Goal: Information Seeking & Learning: Check status

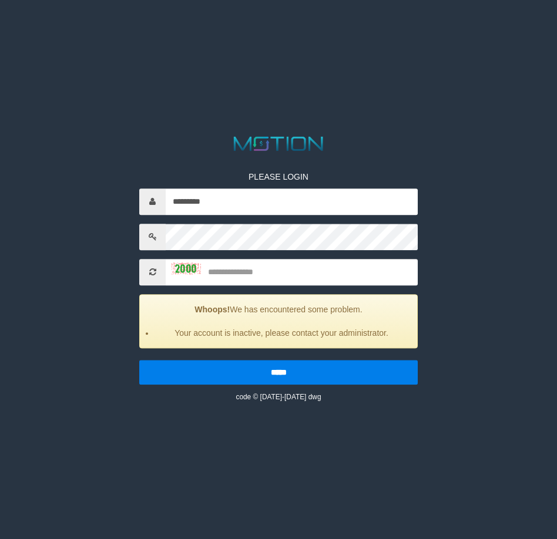
type input "*********"
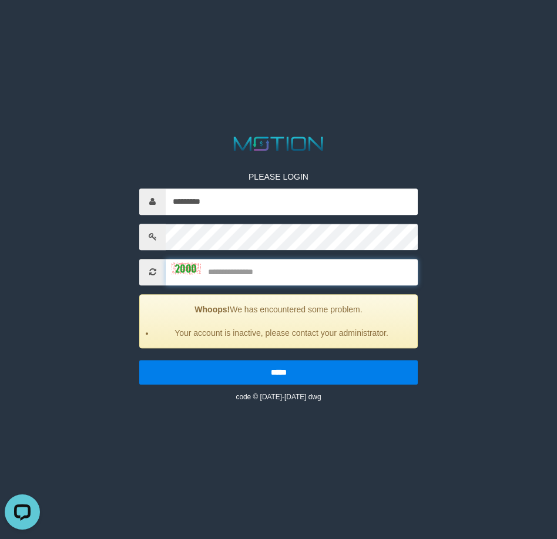
click at [261, 271] on input "text" at bounding box center [292, 272] width 252 height 26
type input "****"
click at [139, 360] on input "*****" at bounding box center [278, 372] width 278 height 25
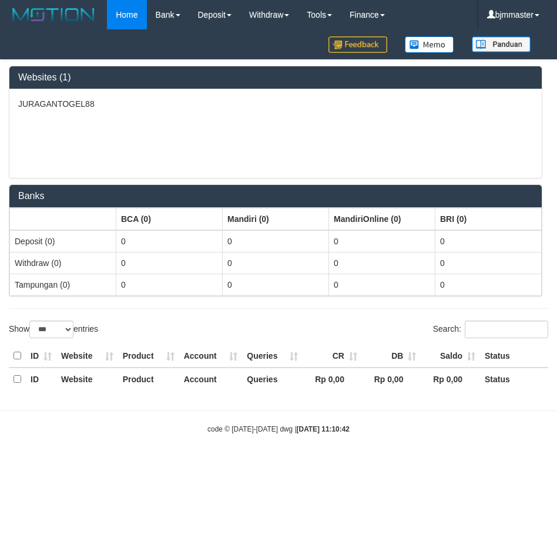
select select "***"
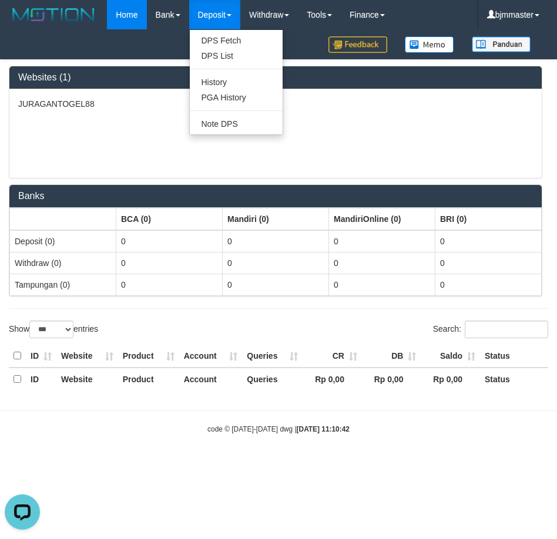
click at [223, 19] on link "Deposit" at bounding box center [214, 14] width 51 height 29
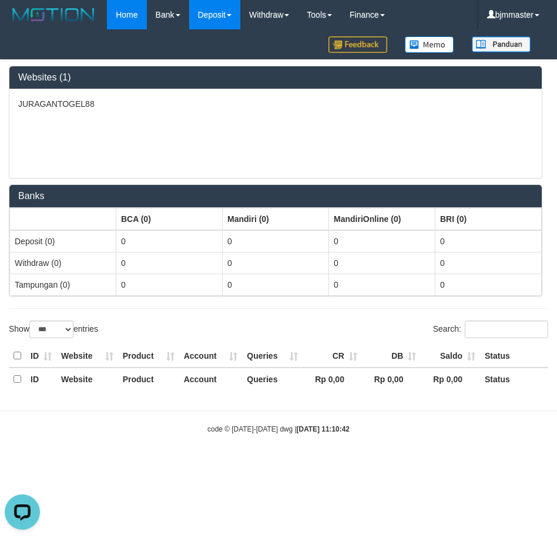
click at [222, 16] on link "Deposit" at bounding box center [214, 14] width 51 height 29
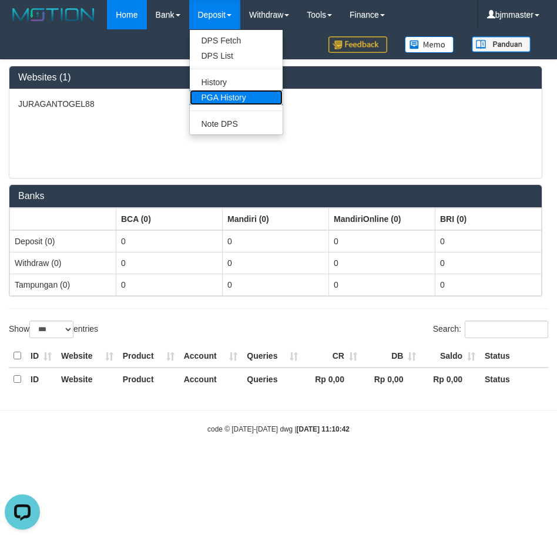
click at [233, 91] on link "PGA History" at bounding box center [236, 97] width 93 height 15
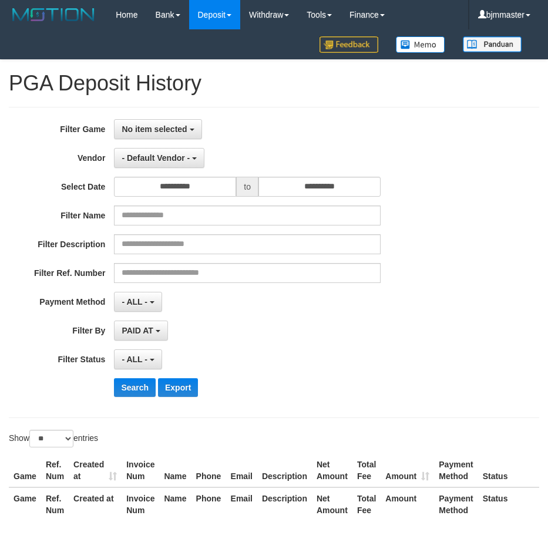
select select
select select "**"
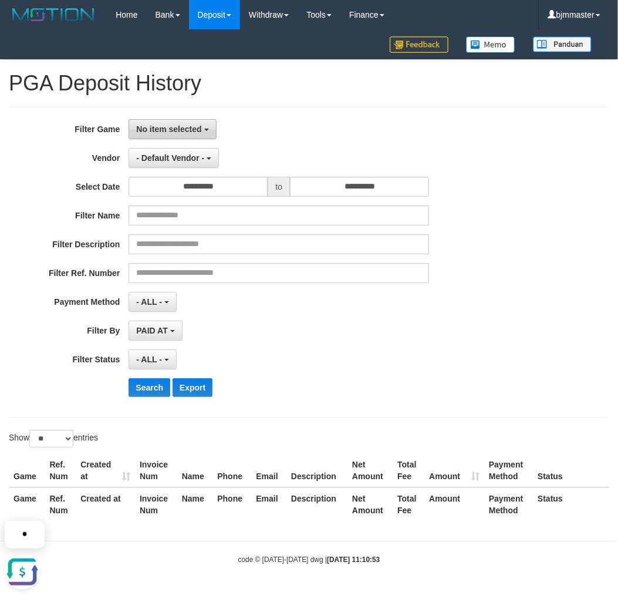
click at [190, 127] on span "No item selected" at bounding box center [168, 129] width 65 height 9
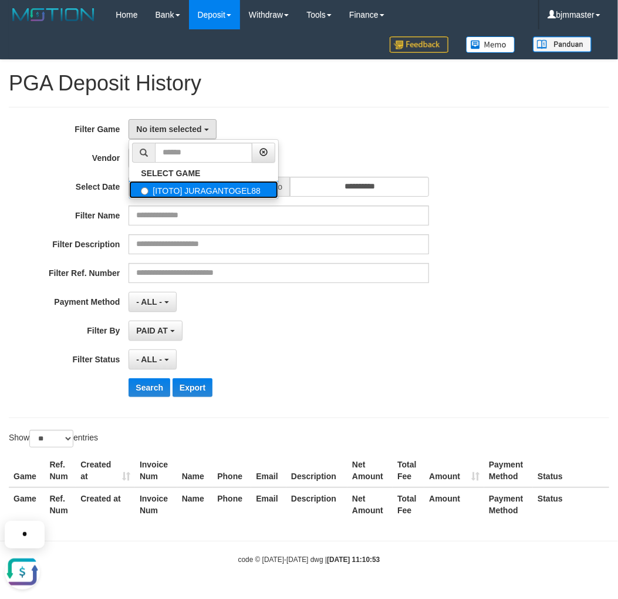
click at [200, 185] on label "[ITOTO] JURAGANTOGEL88" at bounding box center [203, 190] width 149 height 18
select select "****"
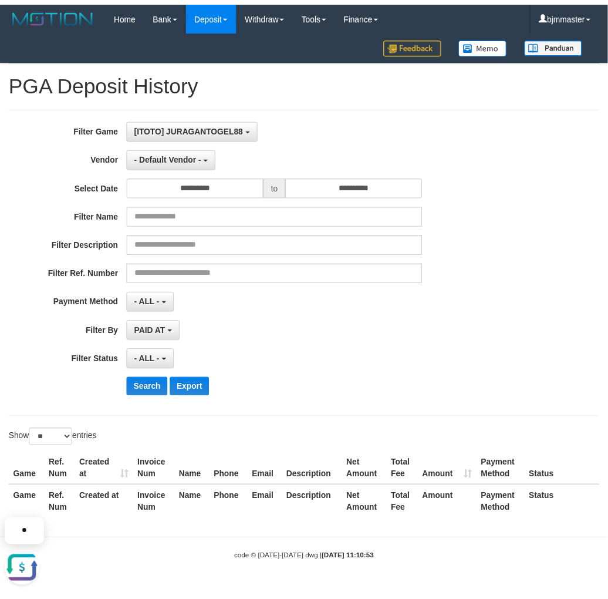
scroll to position [10, 0]
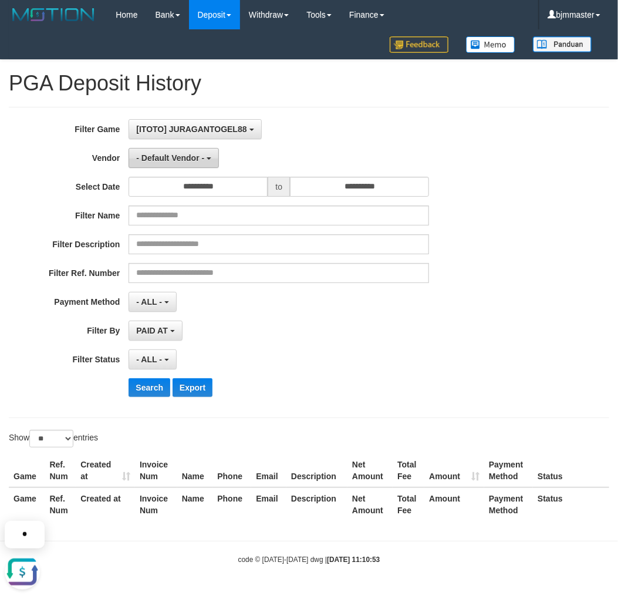
click at [178, 160] on span "- Default Vendor -" at bounding box center [170, 157] width 68 height 9
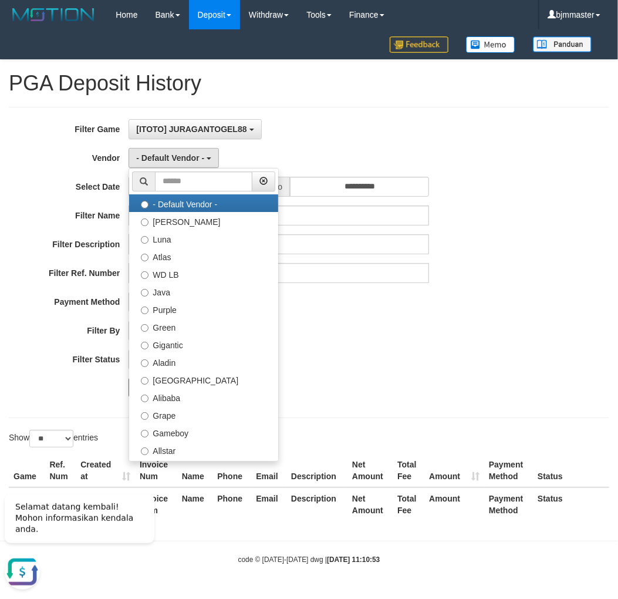
click at [309, 129] on div "[ITOTO] JURAGANTOGEL88 SELECT GAME [ITOTO] JURAGANTOGEL88" at bounding box center [279, 129] width 301 height 20
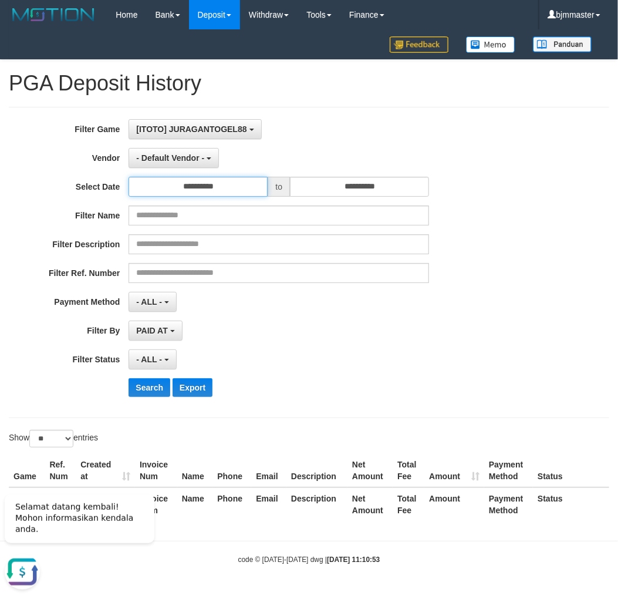
click at [227, 187] on input "**********" at bounding box center [198, 187] width 139 height 20
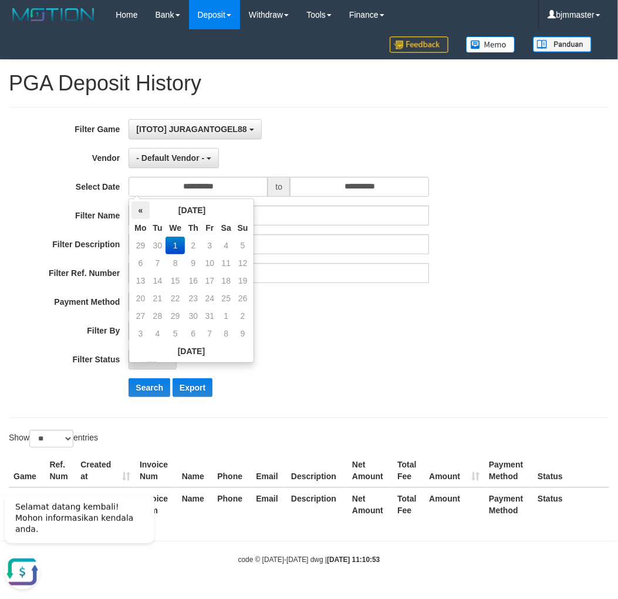
click at [143, 207] on th "«" at bounding box center [141, 210] width 18 height 18
click at [175, 329] on td "1" at bounding box center [175, 334] width 19 height 18
click at [141, 210] on th "«" at bounding box center [141, 210] width 18 height 18
click at [142, 260] on td "1" at bounding box center [141, 263] width 18 height 18
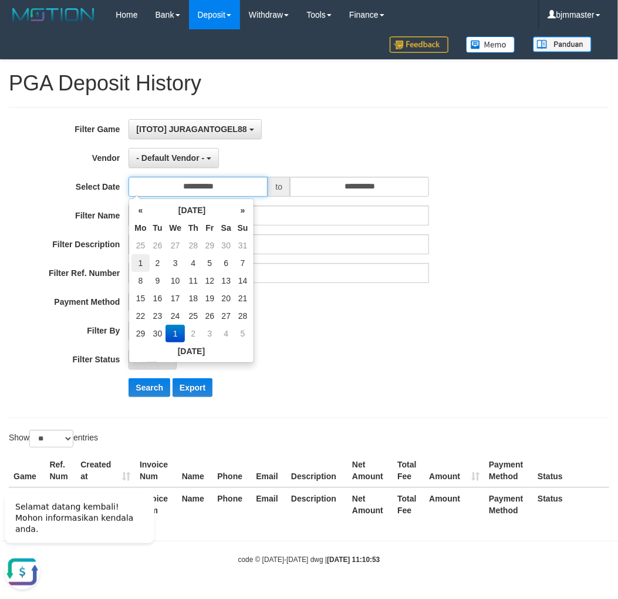
type input "**********"
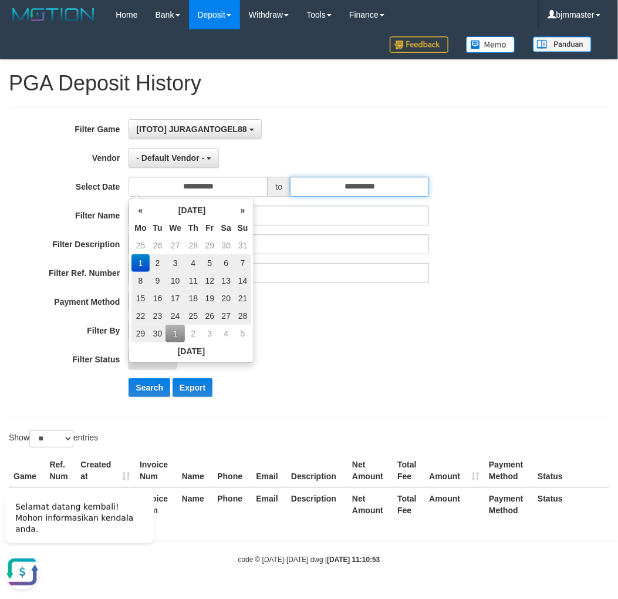
click at [354, 184] on input "**********" at bounding box center [359, 187] width 139 height 20
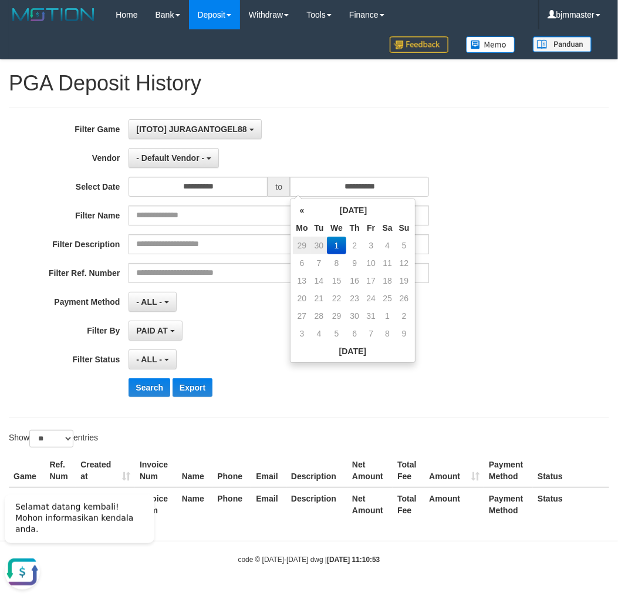
click at [322, 241] on td "30" at bounding box center [319, 246] width 16 height 18
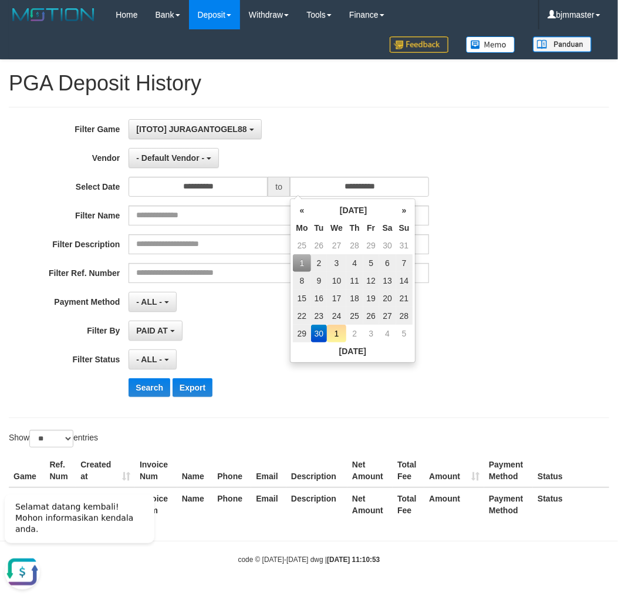
click at [318, 331] on td "30" at bounding box center [319, 334] width 16 height 18
click at [348, 350] on th "Today" at bounding box center [352, 351] width 119 height 18
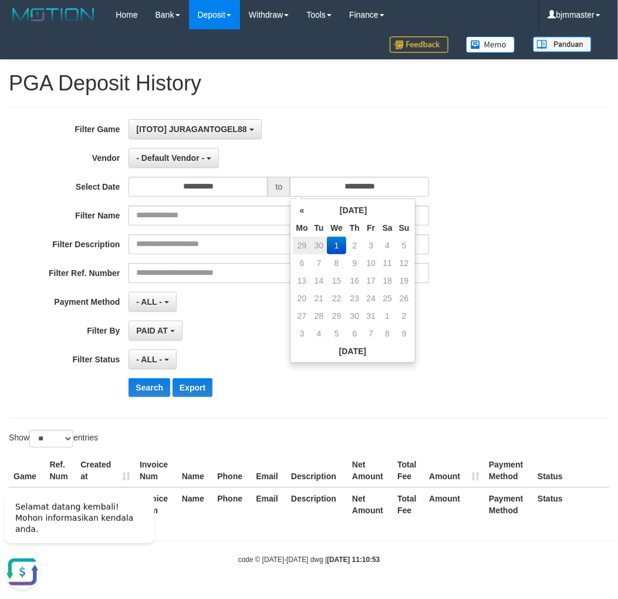
click at [322, 240] on td "30" at bounding box center [319, 246] width 16 height 18
type input "**********"
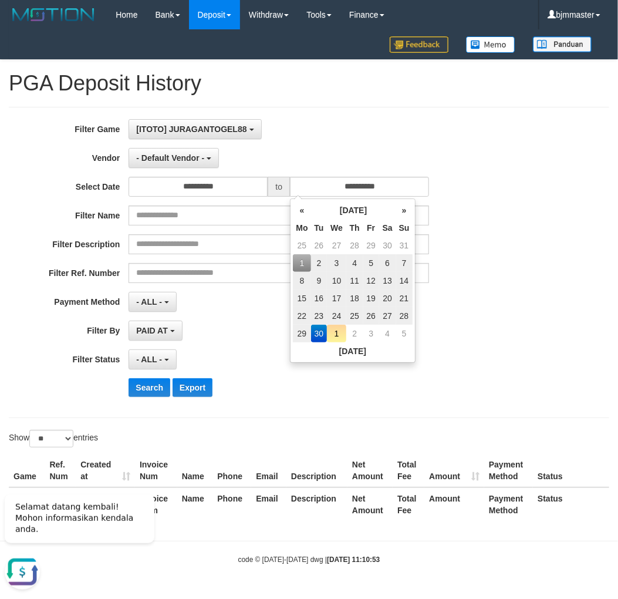
click at [320, 333] on td "30" at bounding box center [319, 334] width 16 height 18
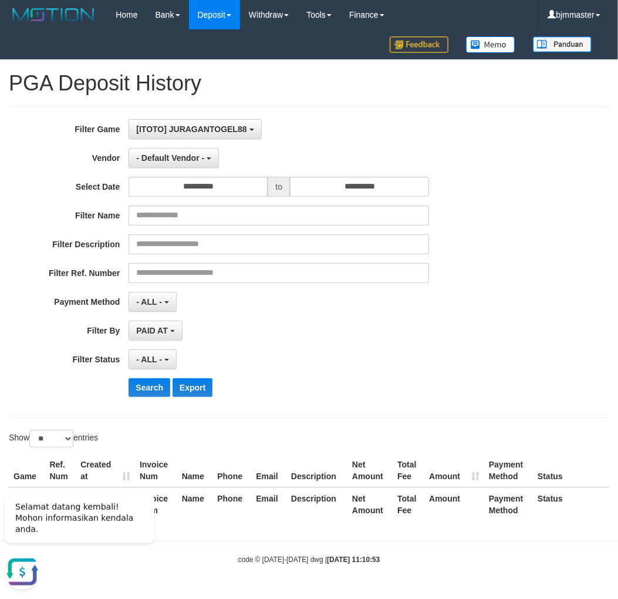
click at [513, 285] on div "**********" at bounding box center [258, 262] width 516 height 287
click at [535, 214] on div "**********" at bounding box center [309, 262] width 618 height 287
click at [163, 296] on button "- ALL -" at bounding box center [153, 302] width 48 height 20
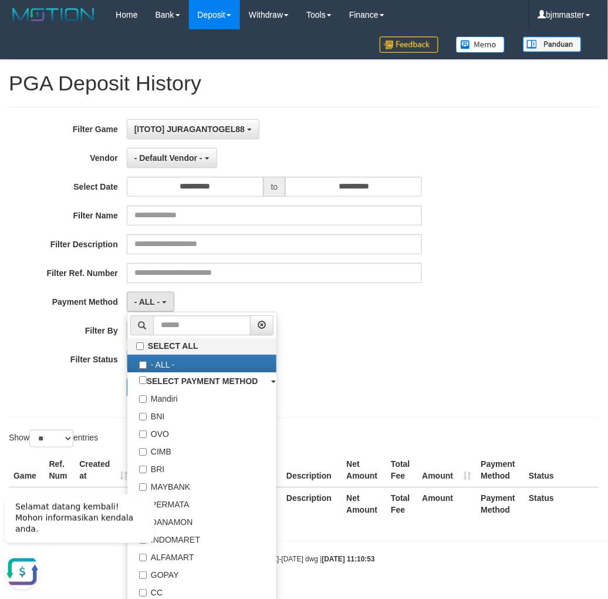
drag, startPoint x: 386, startPoint y: 346, endPoint x: 144, endPoint y: 335, distance: 242.2
click at [378, 346] on div "**********" at bounding box center [253, 262] width 507 height 287
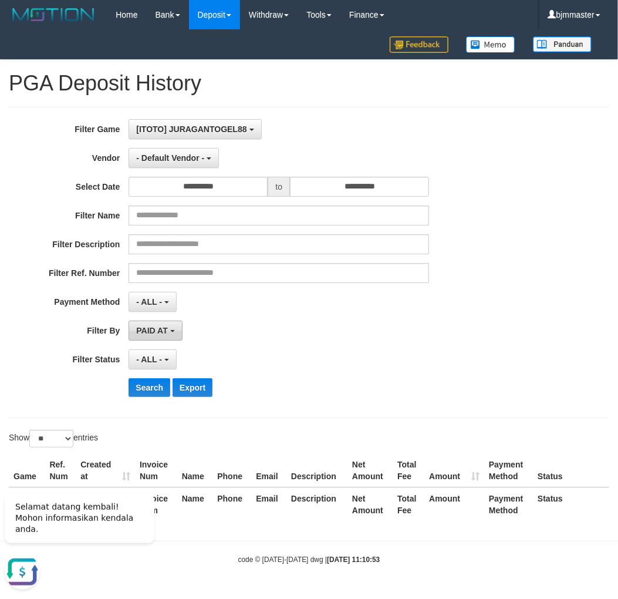
click at [150, 331] on span "PAID AT" at bounding box center [151, 330] width 31 height 9
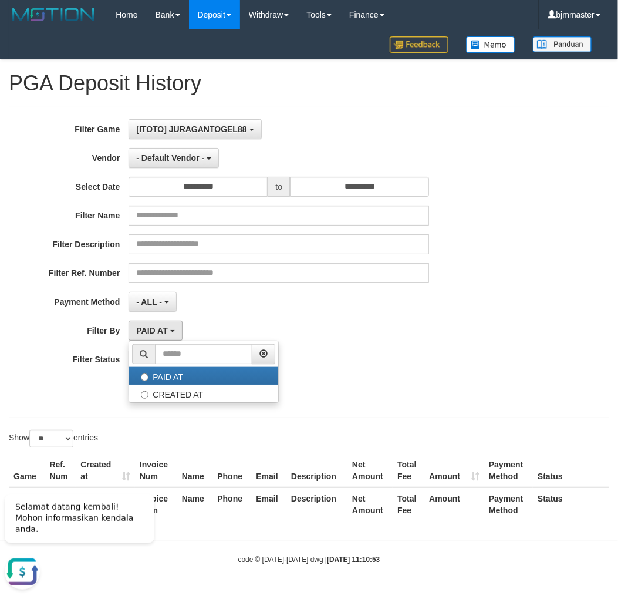
drag, startPoint x: 338, startPoint y: 330, endPoint x: 203, endPoint y: 360, distance: 138.9
click at [332, 333] on div "PAID AT PAID AT CREATED AT" at bounding box center [279, 331] width 301 height 20
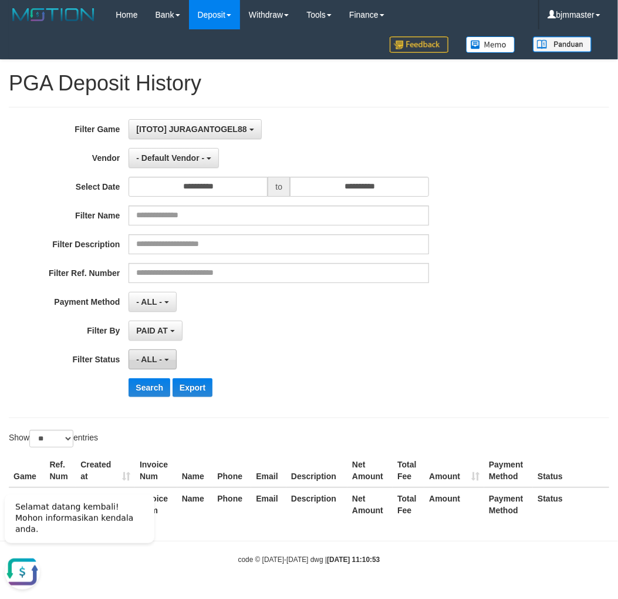
click at [163, 354] on button "- ALL -" at bounding box center [153, 359] width 48 height 20
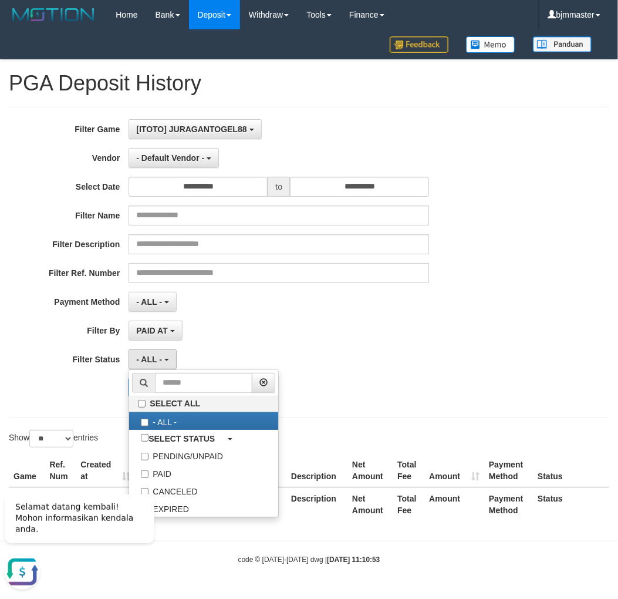
click at [324, 336] on div "PAID AT PAID AT CREATED AT" at bounding box center [279, 331] width 301 height 20
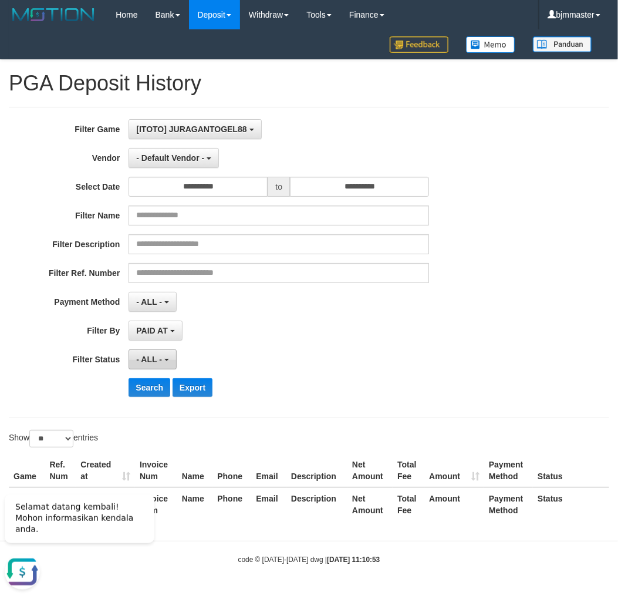
click at [153, 362] on span "- ALL -" at bounding box center [149, 359] width 26 height 9
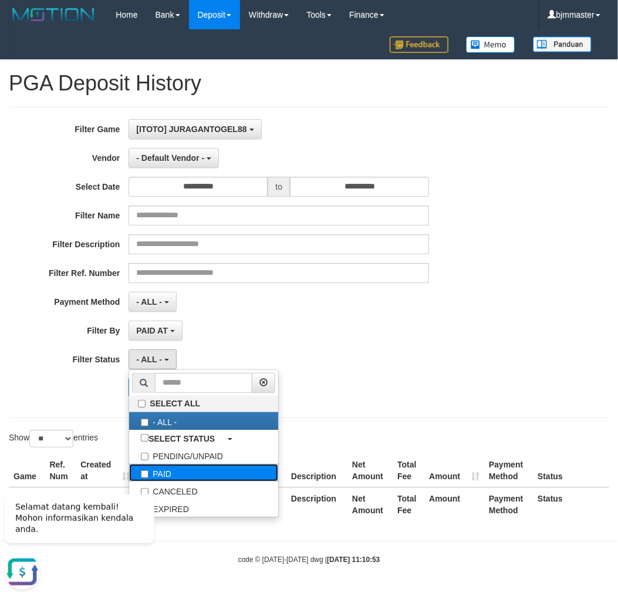
click at [162, 470] on label "PAID" at bounding box center [203, 473] width 149 height 18
select select "*"
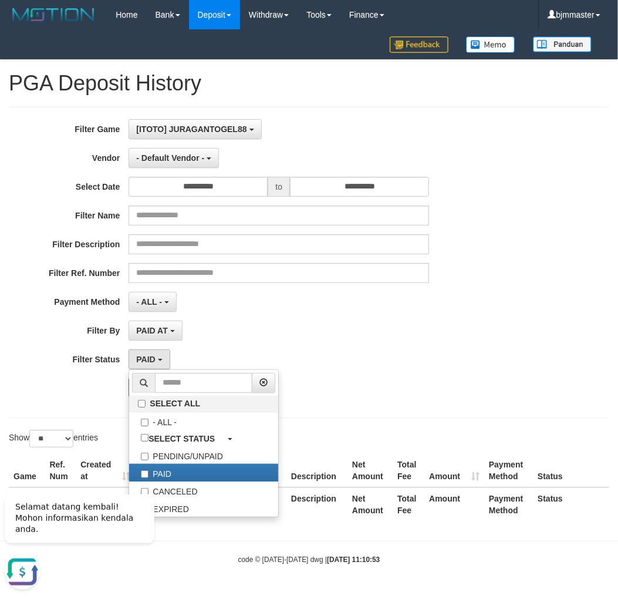
click at [247, 318] on div "**********" at bounding box center [258, 262] width 516 height 287
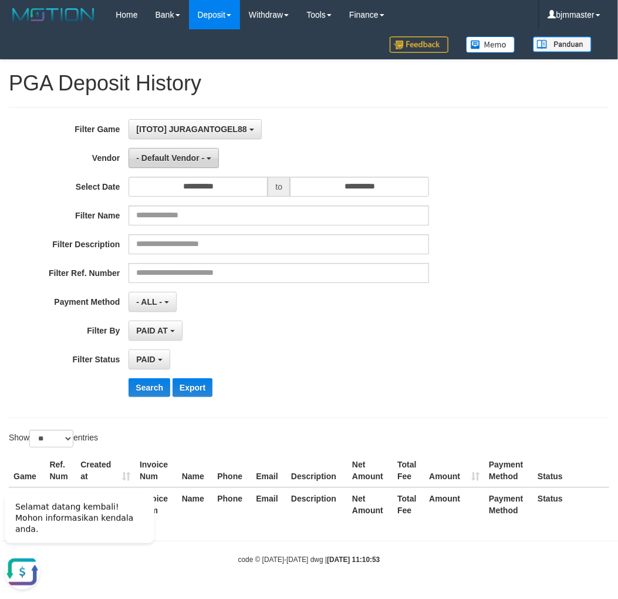
click at [180, 160] on span "- Default Vendor -" at bounding box center [170, 157] width 68 height 9
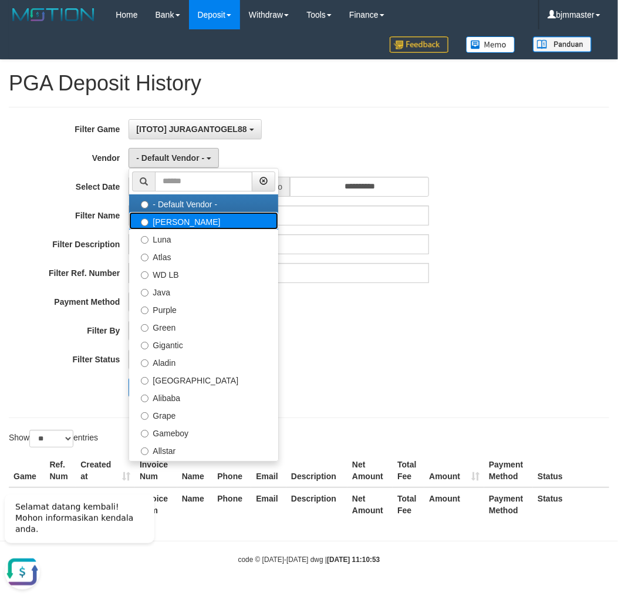
click at [174, 221] on label "Lucy" at bounding box center [203, 221] width 149 height 18
select select "**********"
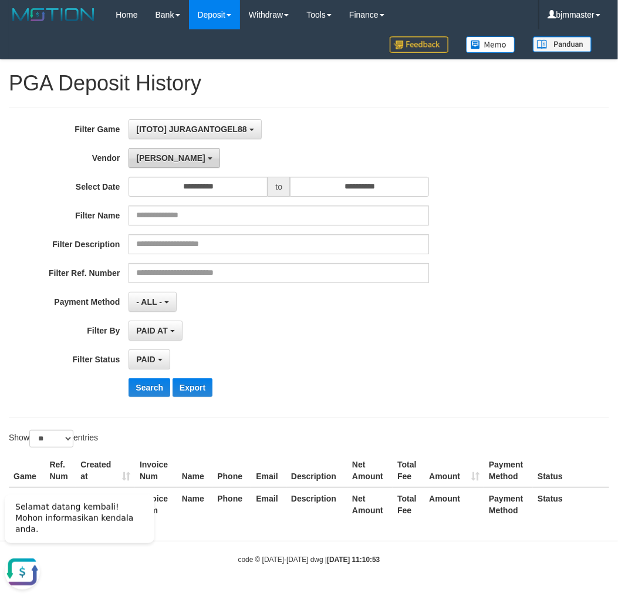
click at [157, 152] on button "Lucy" at bounding box center [174, 158] width 91 height 20
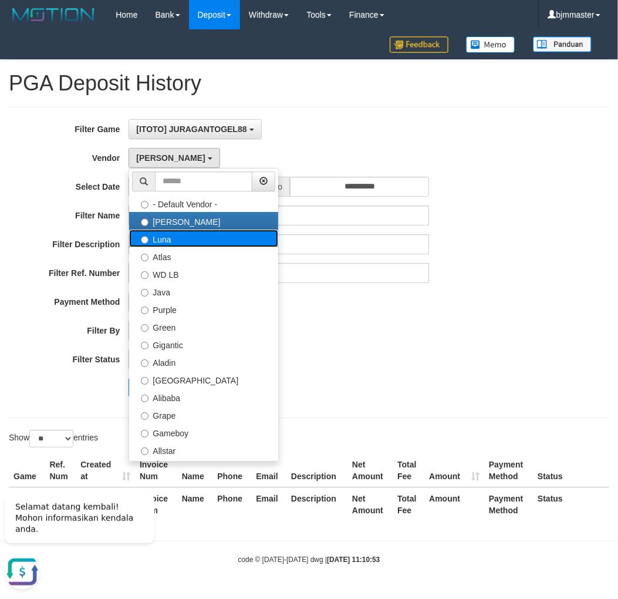
click at [175, 240] on label "Luna" at bounding box center [203, 239] width 149 height 18
select select "**********"
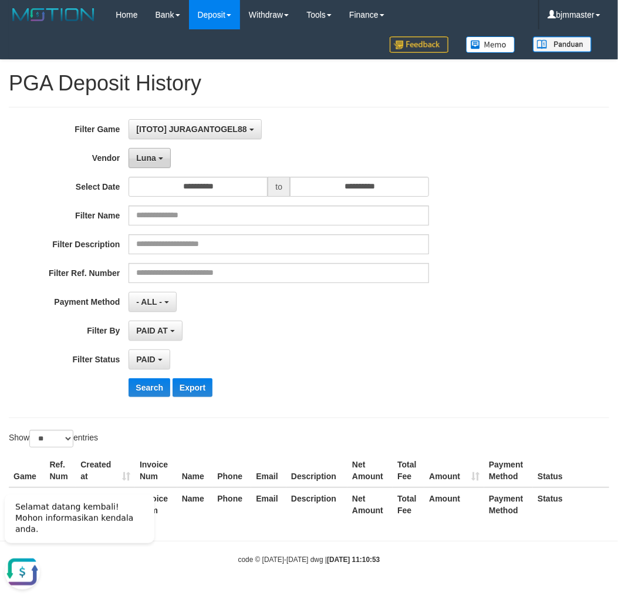
click at [157, 154] on button "Luna" at bounding box center [150, 158] width 42 height 20
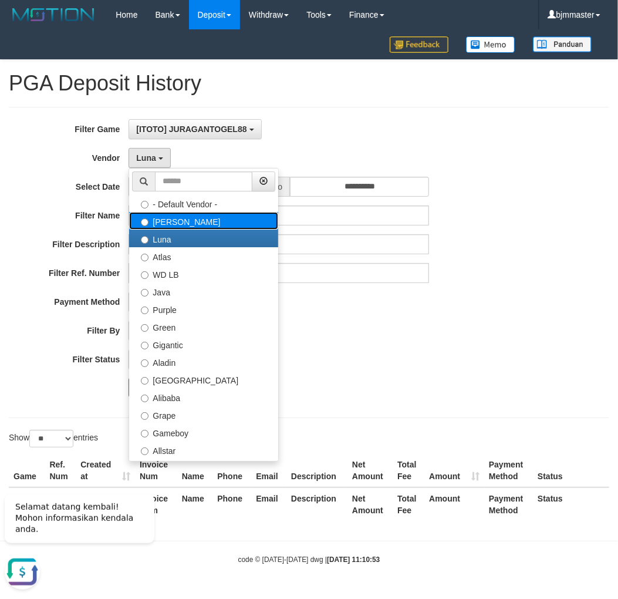
click at [197, 218] on label "Lucy" at bounding box center [203, 221] width 149 height 18
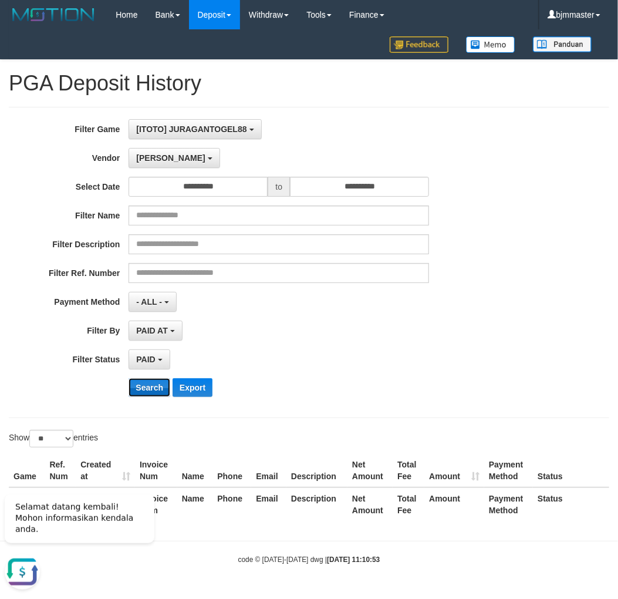
click at [155, 383] on button "Search" at bounding box center [150, 387] width 42 height 19
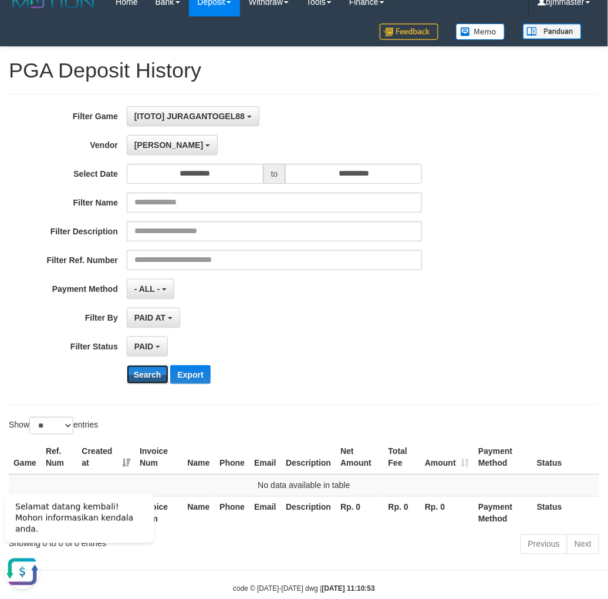
scroll to position [38, 0]
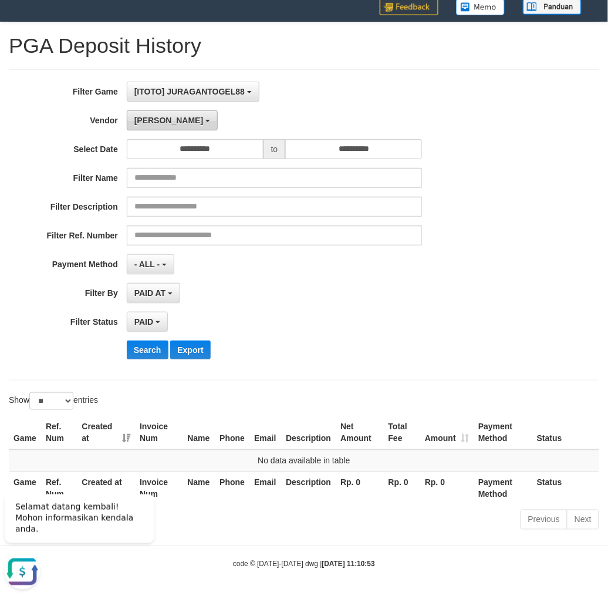
click at [163, 116] on button "Lucy" at bounding box center [172, 120] width 91 height 20
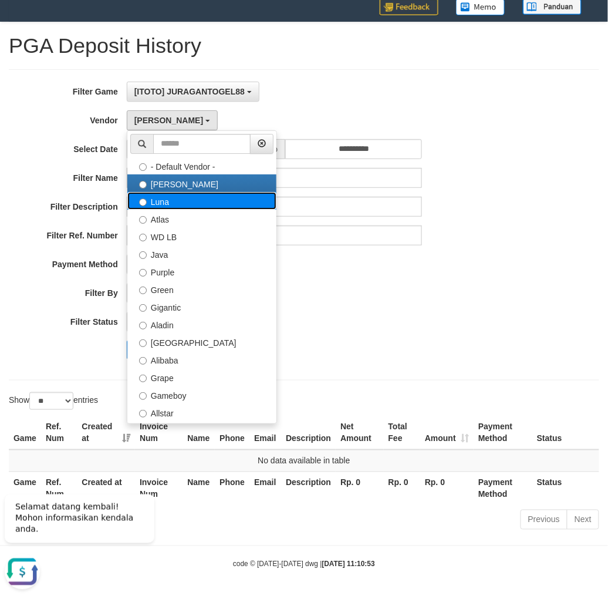
click at [166, 201] on label "Luna" at bounding box center [201, 201] width 149 height 18
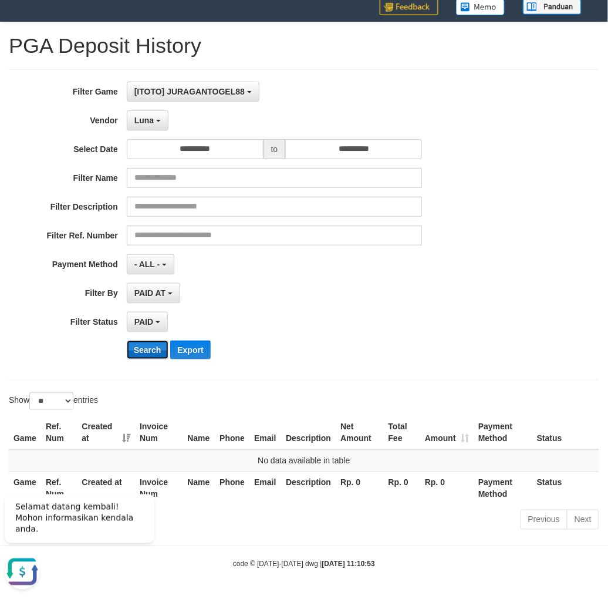
click at [151, 348] on button "Search" at bounding box center [148, 350] width 42 height 19
click at [156, 120] on b "button" at bounding box center [158, 121] width 5 height 2
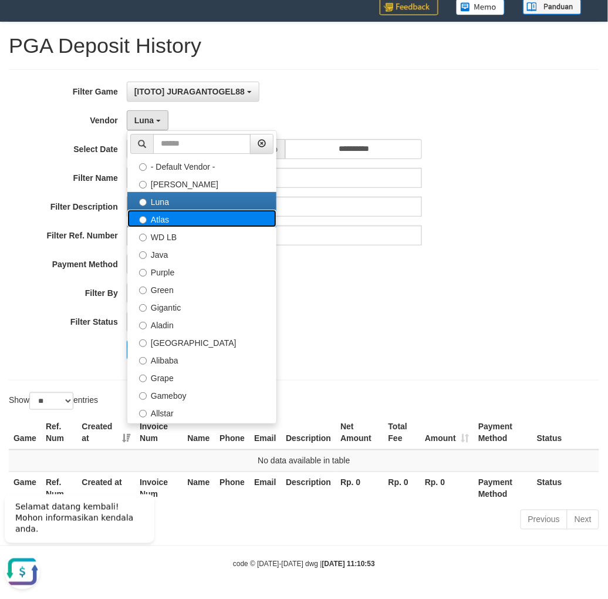
click at [170, 219] on label "Atlas" at bounding box center [201, 219] width 149 height 18
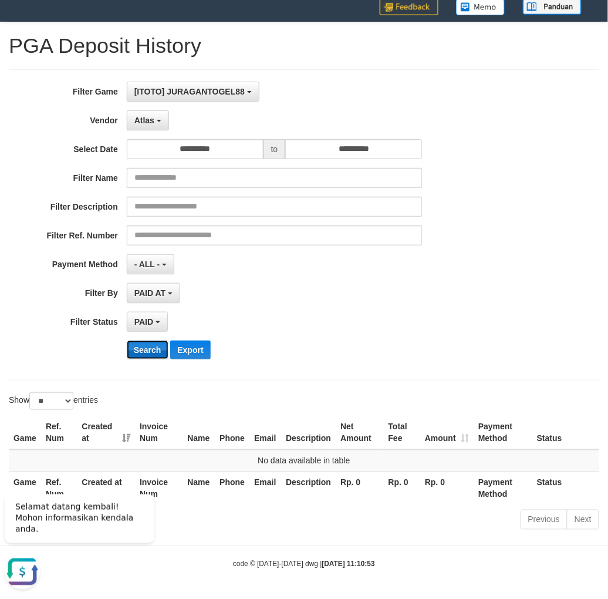
click at [143, 348] on button "Search" at bounding box center [148, 350] width 42 height 19
click at [156, 112] on button "Atlas" at bounding box center [148, 120] width 42 height 20
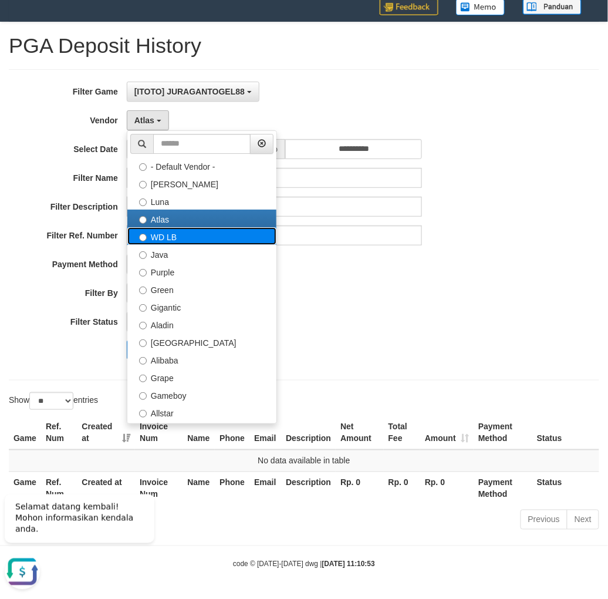
click at [162, 239] on label "WD LB" at bounding box center [201, 236] width 149 height 18
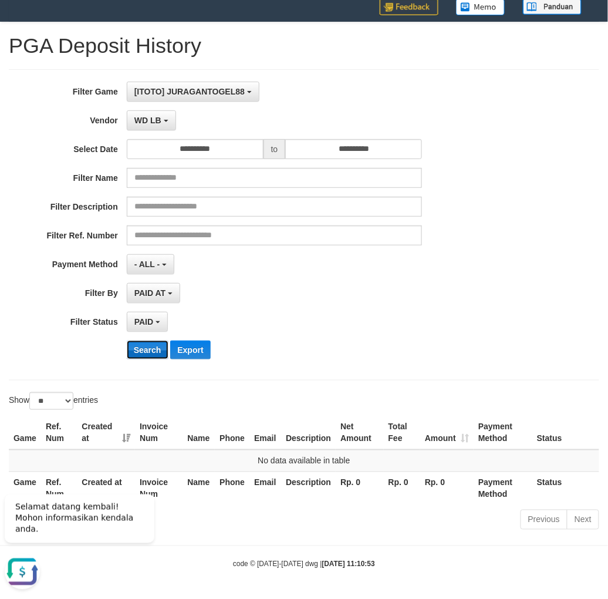
click at [153, 349] on button "Search" at bounding box center [148, 350] width 42 height 19
click at [142, 352] on button "Search" at bounding box center [148, 350] width 42 height 19
click at [148, 116] on span "WD LB" at bounding box center [147, 120] width 27 height 9
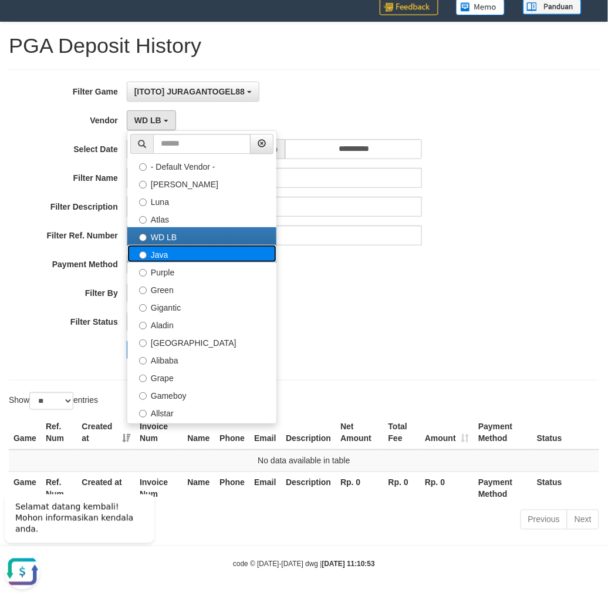
click at [172, 250] on label "Java" at bounding box center [201, 254] width 149 height 18
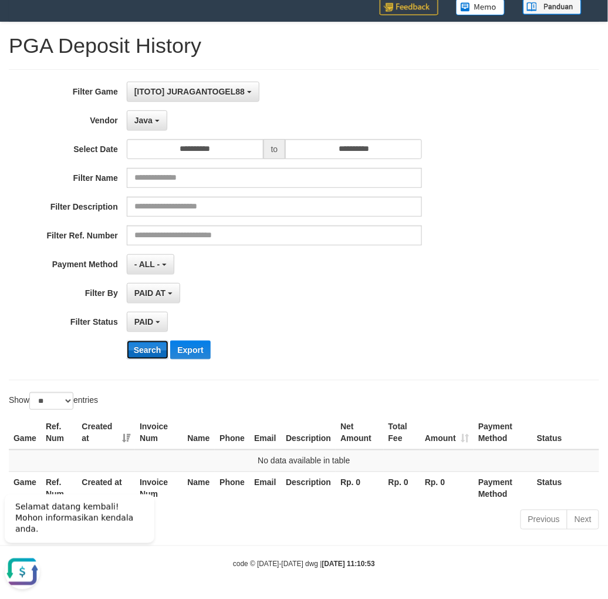
click at [144, 345] on button "Search" at bounding box center [148, 350] width 42 height 19
click at [150, 116] on span "Java" at bounding box center [143, 120] width 18 height 9
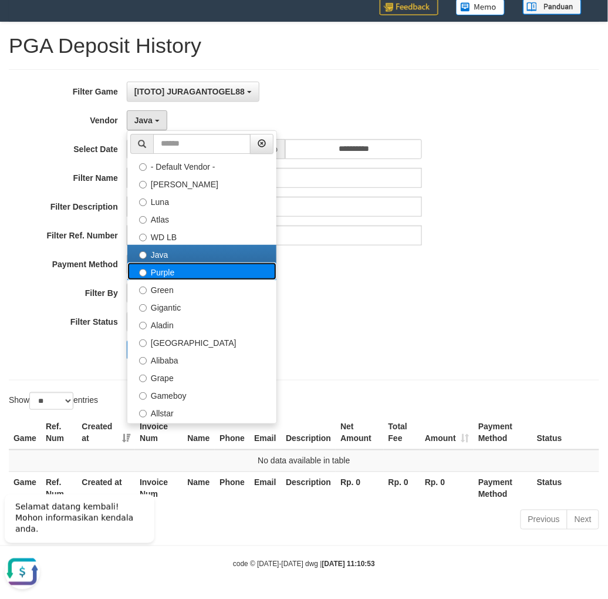
click at [157, 276] on label "Purple" at bounding box center [201, 272] width 149 height 18
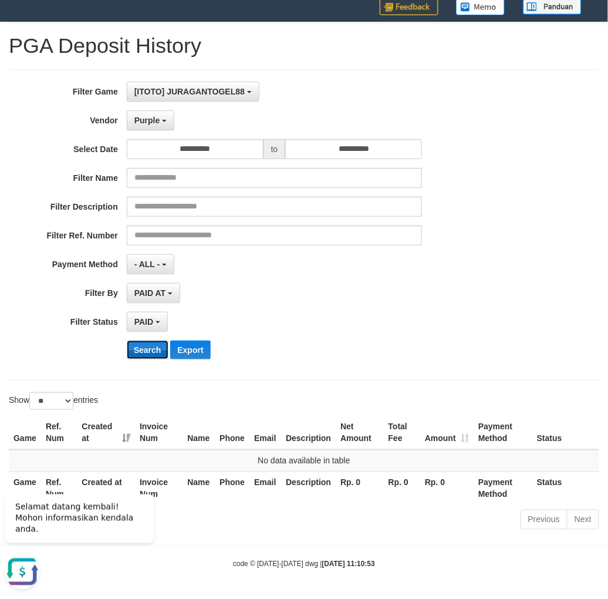
click at [153, 348] on button "Search" at bounding box center [148, 350] width 42 height 19
click at [160, 127] on button "Purple" at bounding box center [151, 120] width 48 height 20
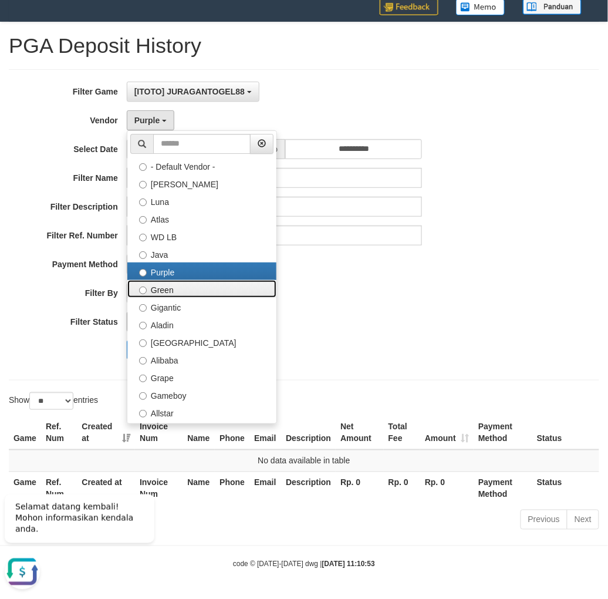
drag, startPoint x: 175, startPoint y: 291, endPoint x: 164, endPoint y: 329, distance: 39.6
click at [174, 296] on label "Green" at bounding box center [201, 289] width 149 height 18
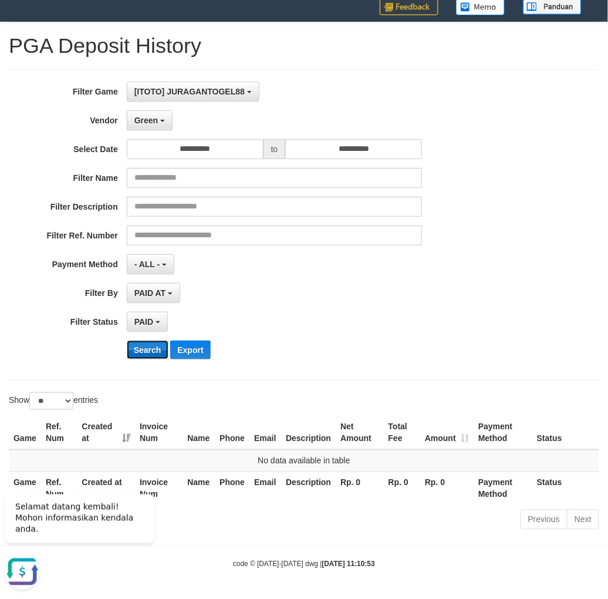
click at [156, 349] on button "Search" at bounding box center [148, 350] width 42 height 19
click at [157, 126] on button "Green" at bounding box center [150, 120] width 46 height 20
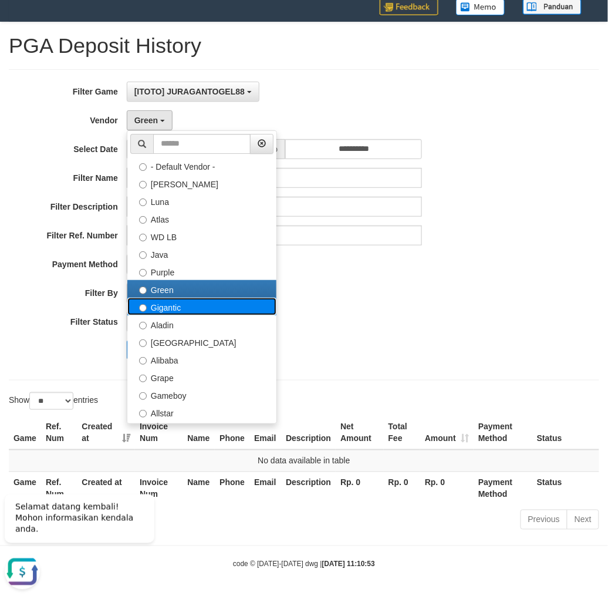
click at [156, 310] on label "Gigantic" at bounding box center [201, 307] width 149 height 18
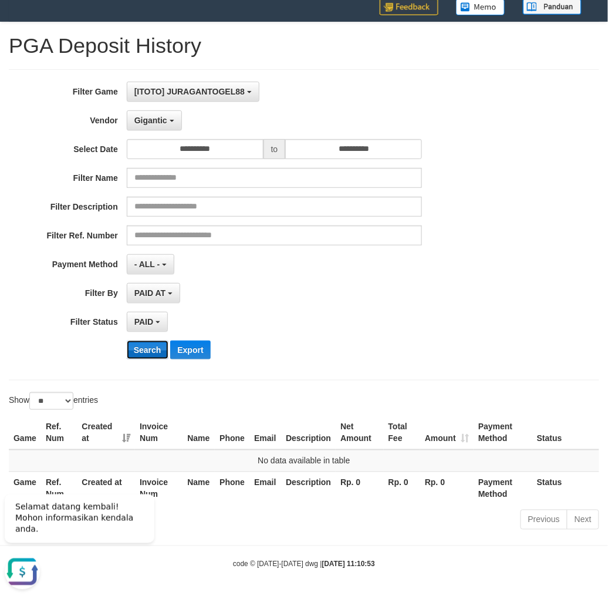
click at [150, 341] on button "Search" at bounding box center [148, 350] width 42 height 19
click at [169, 112] on button "Gigantic" at bounding box center [154, 120] width 55 height 20
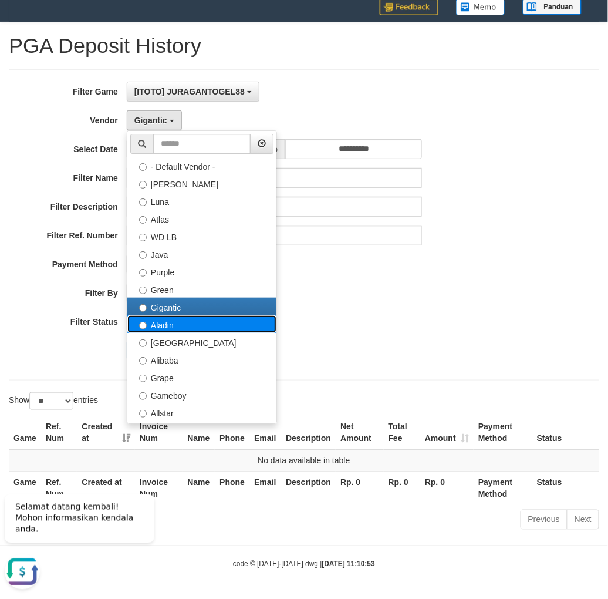
click at [167, 325] on label "Aladin" at bounding box center [201, 324] width 149 height 18
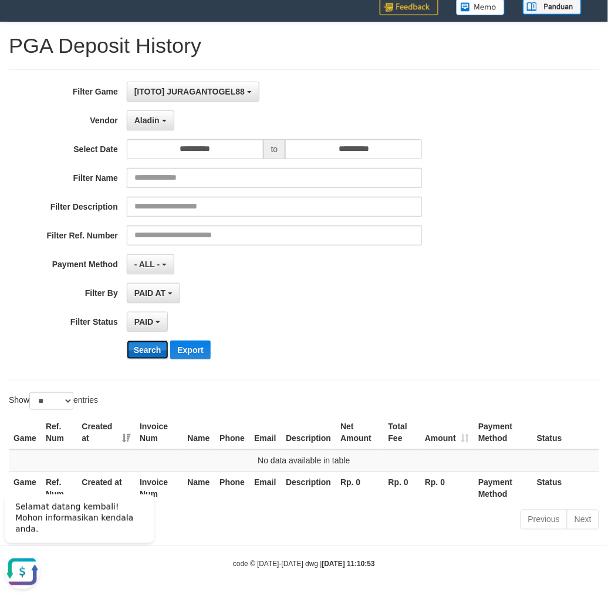
click at [159, 346] on button "Search" at bounding box center [148, 350] width 42 height 19
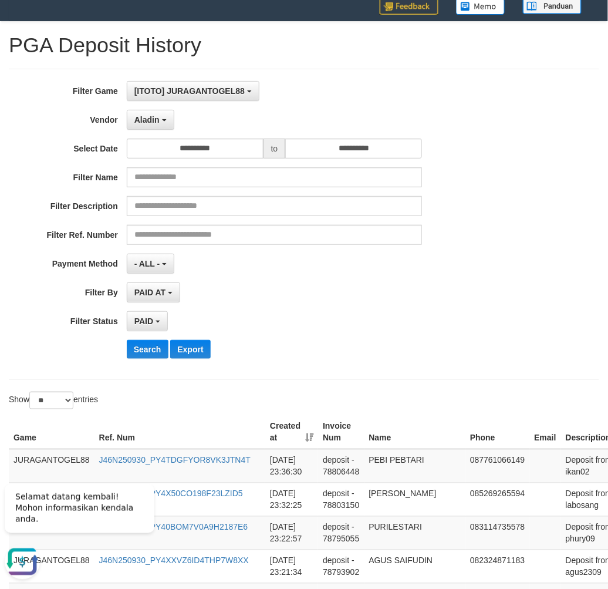
click at [304, 288] on div "PAID AT PAID AT CREATED AT" at bounding box center [275, 292] width 296 height 20
click at [194, 345] on button "Export" at bounding box center [190, 349] width 40 height 19
click at [193, 349] on button "Export" at bounding box center [190, 349] width 40 height 19
click at [154, 116] on span "Aladin" at bounding box center [146, 119] width 25 height 9
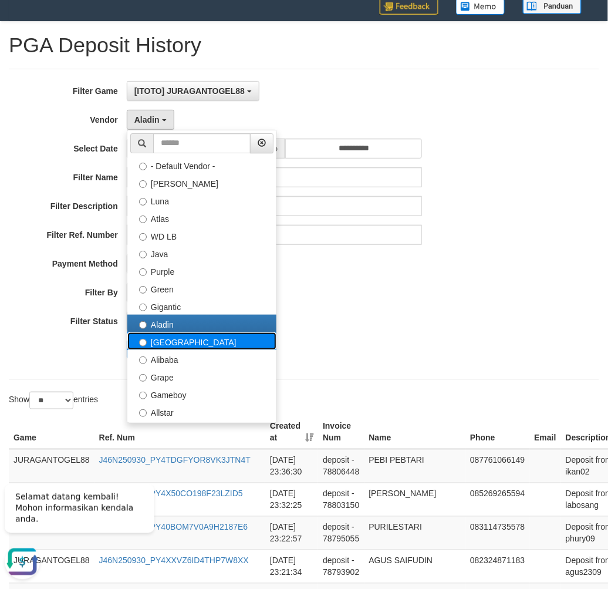
click at [174, 337] on label "Dubai" at bounding box center [201, 341] width 149 height 18
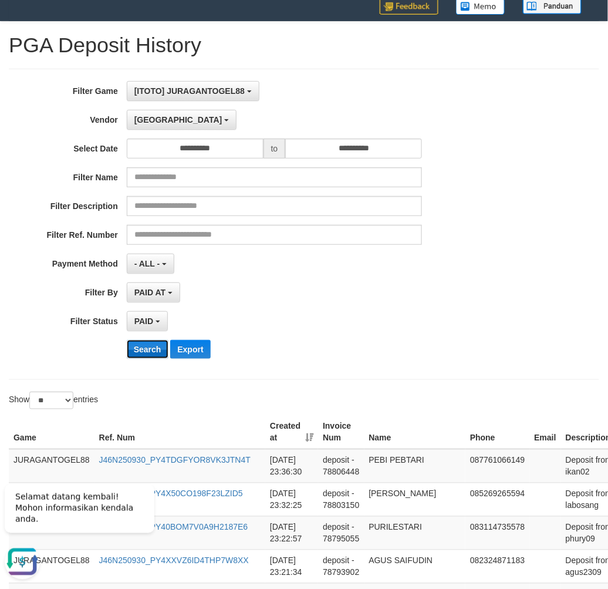
click at [147, 346] on button "Search" at bounding box center [148, 349] width 42 height 19
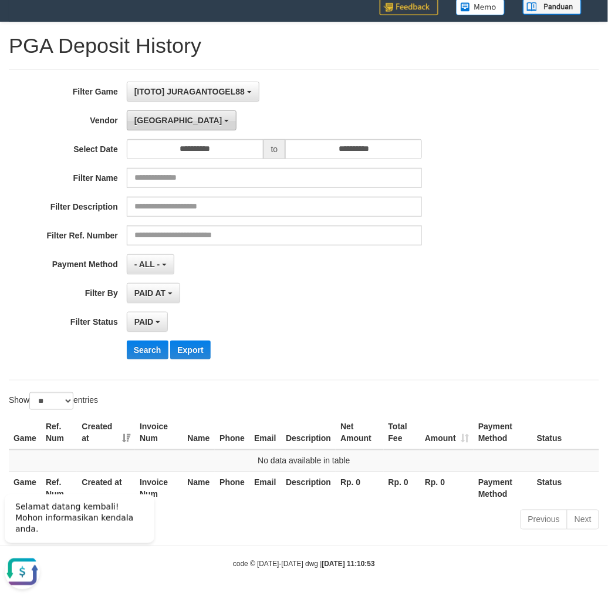
click at [154, 119] on span "Dubai" at bounding box center [178, 120] width 88 height 9
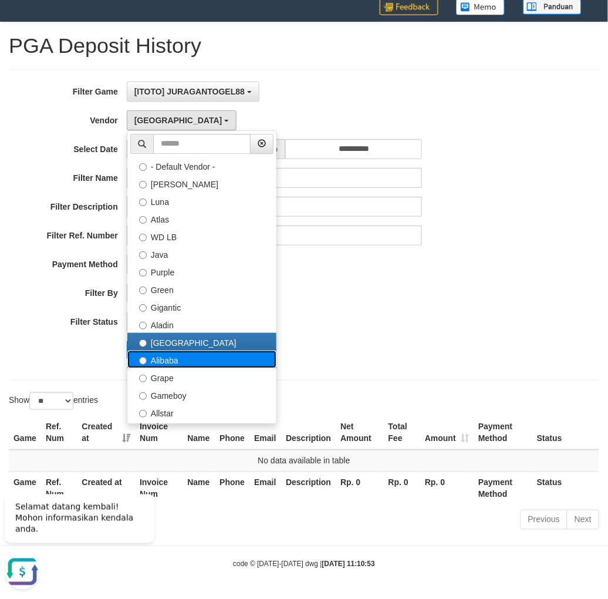
click at [160, 361] on label "Alibaba" at bounding box center [201, 360] width 149 height 18
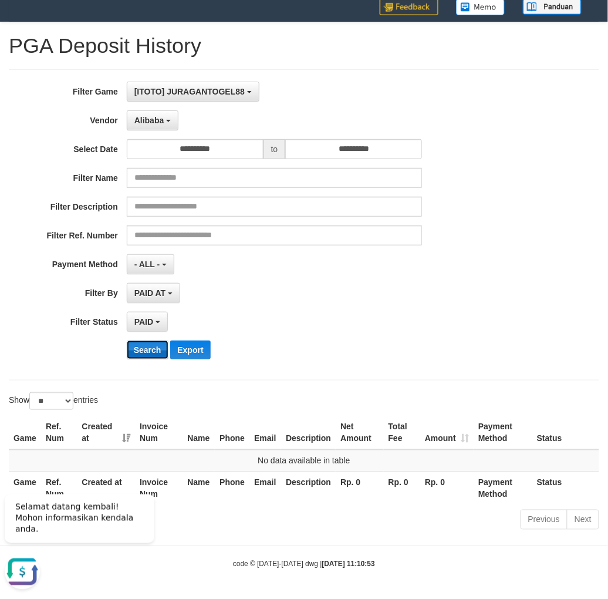
click at [155, 349] on button "Search" at bounding box center [148, 350] width 42 height 19
click at [164, 122] on button "Alibaba" at bounding box center [153, 120] width 52 height 20
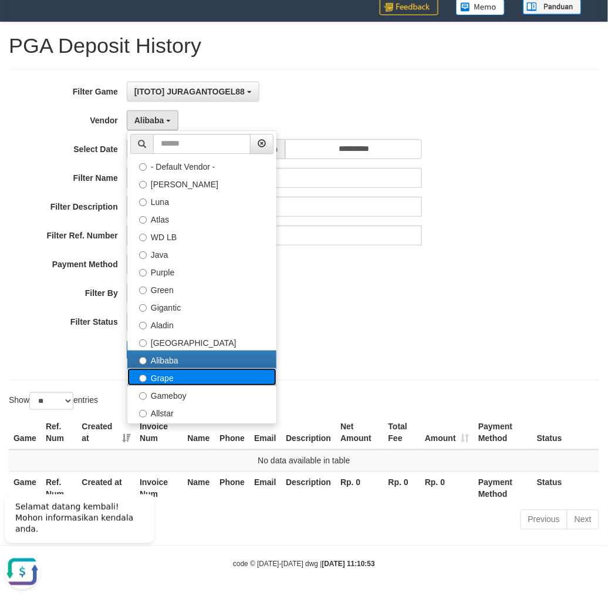
click at [165, 381] on label "Grape" at bounding box center [201, 377] width 149 height 18
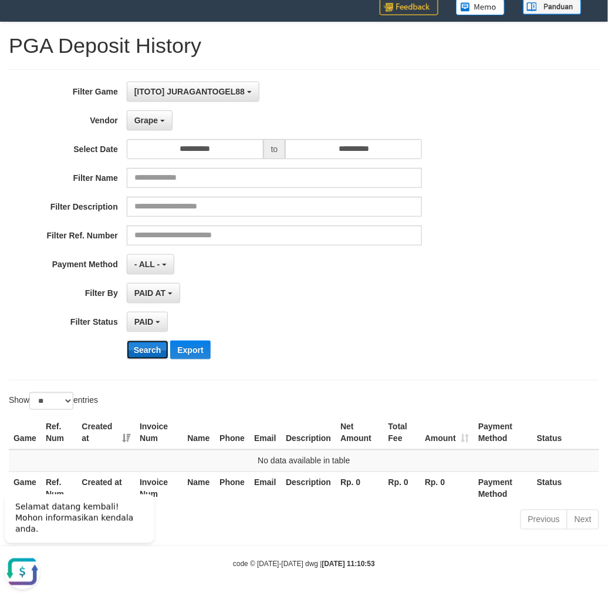
click at [153, 346] on button "Search" at bounding box center [148, 350] width 42 height 19
click at [162, 120] on b "button" at bounding box center [162, 121] width 5 height 2
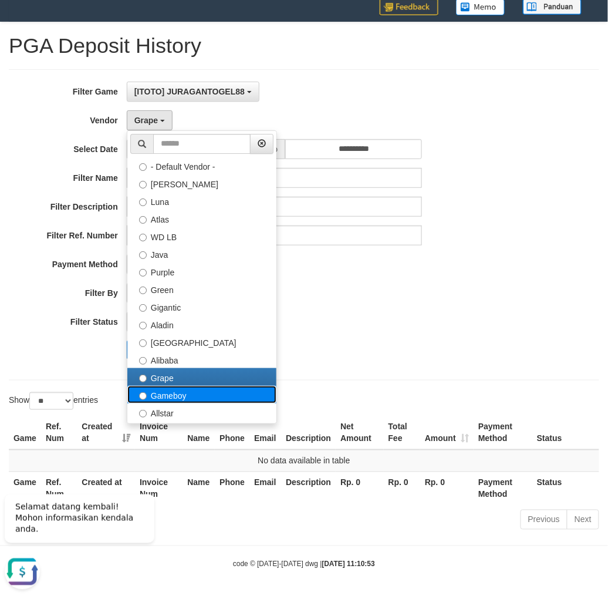
click at [162, 392] on label "Gameboy" at bounding box center [201, 395] width 149 height 18
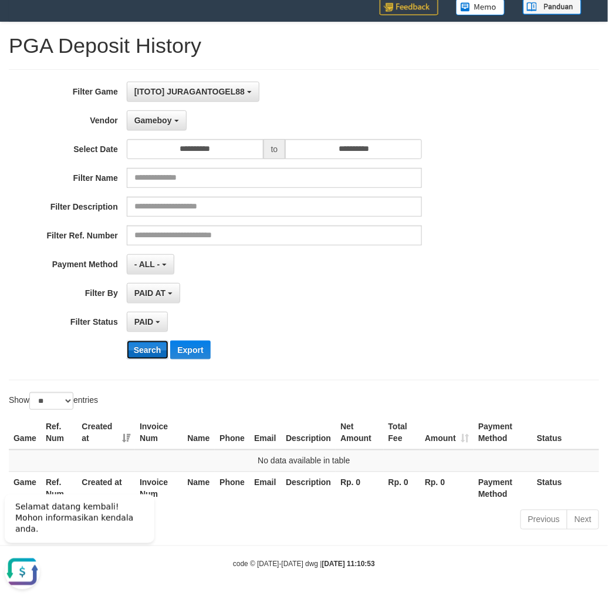
click at [146, 348] on button "Search" at bounding box center [148, 350] width 42 height 19
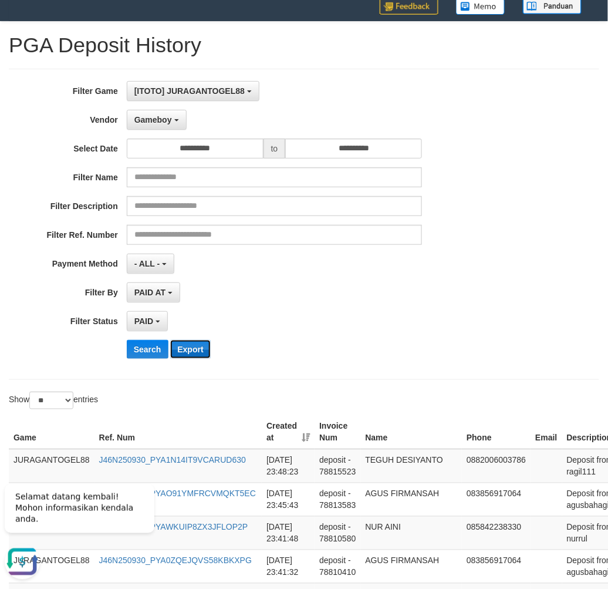
click at [193, 345] on button "Export" at bounding box center [190, 349] width 40 height 19
click at [171, 121] on span "Gameboy" at bounding box center [153, 119] width 38 height 9
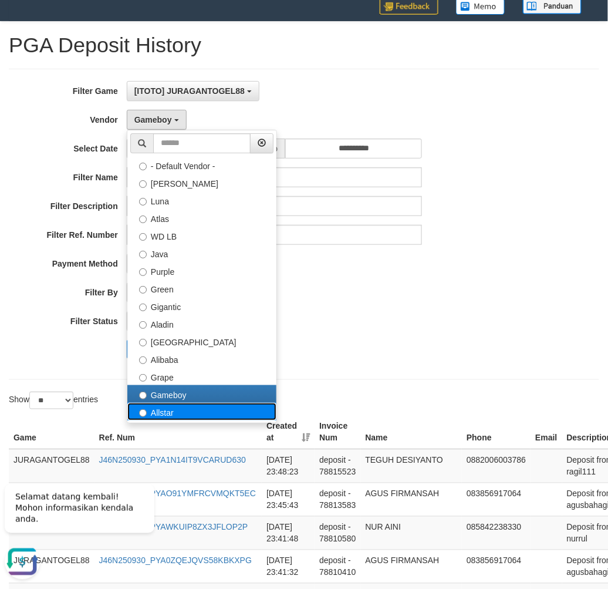
click at [182, 403] on label "Allstar" at bounding box center [201, 412] width 149 height 18
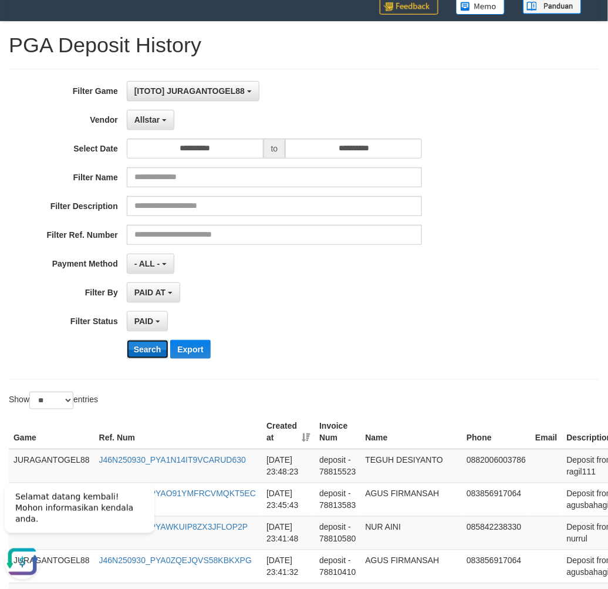
click at [150, 345] on button "Search" at bounding box center [148, 349] width 42 height 19
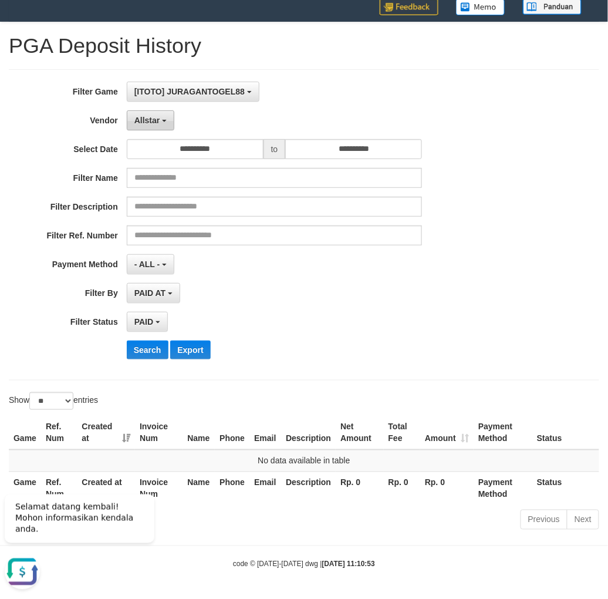
click at [160, 120] on button "Allstar" at bounding box center [151, 120] width 48 height 20
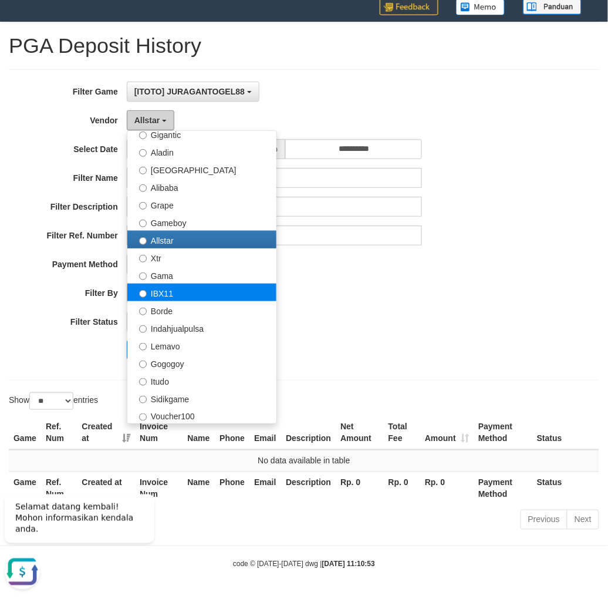
scroll to position [174, 0]
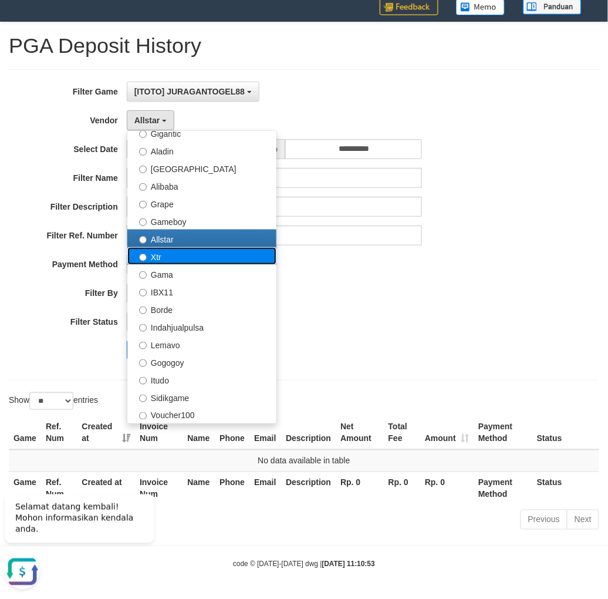
click at [162, 261] on label "Xtr" at bounding box center [201, 256] width 149 height 18
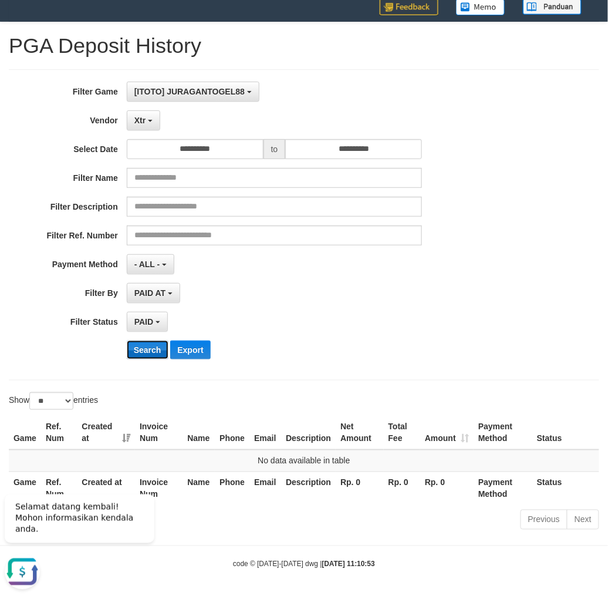
click at [150, 348] on button "Search" at bounding box center [148, 350] width 42 height 19
click at [150, 120] on b "button" at bounding box center [150, 121] width 5 height 2
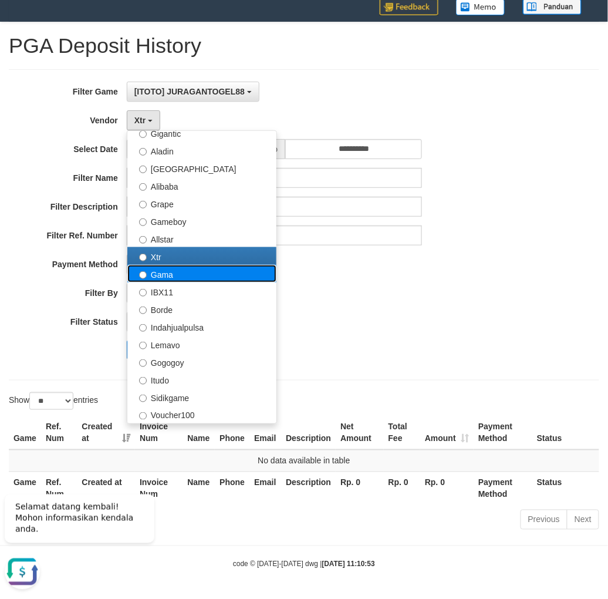
click at [171, 273] on label "Gama" at bounding box center [201, 274] width 149 height 18
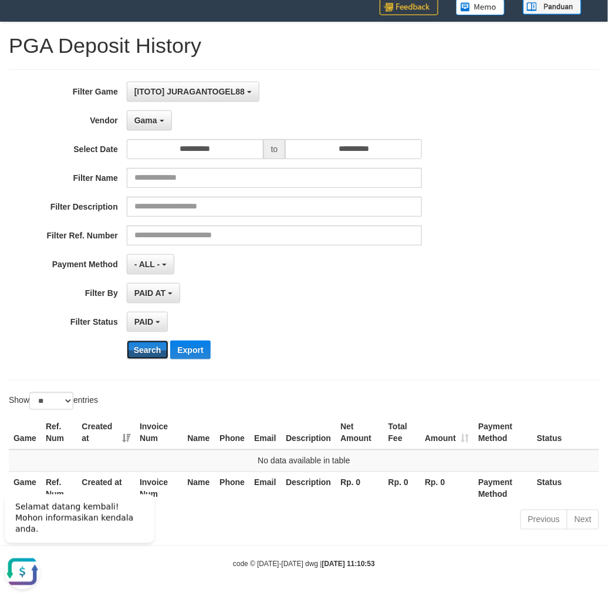
click at [144, 347] on button "Search" at bounding box center [148, 350] width 42 height 19
click at [153, 128] on button "Gama" at bounding box center [149, 120] width 45 height 20
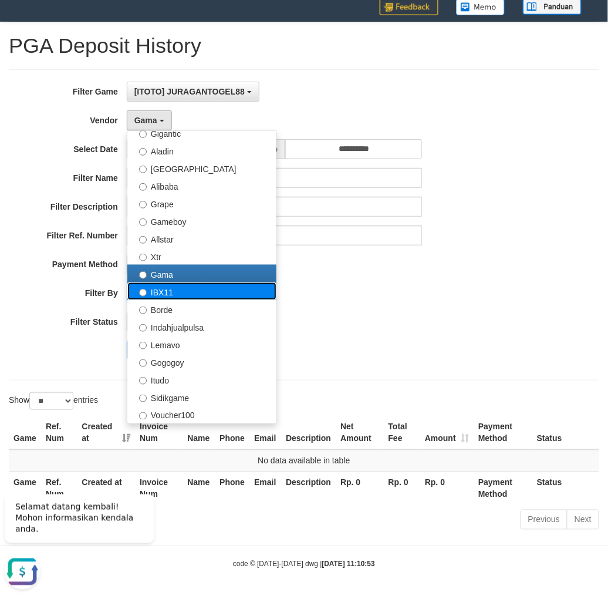
click at [175, 292] on label "IBX11" at bounding box center [201, 291] width 149 height 18
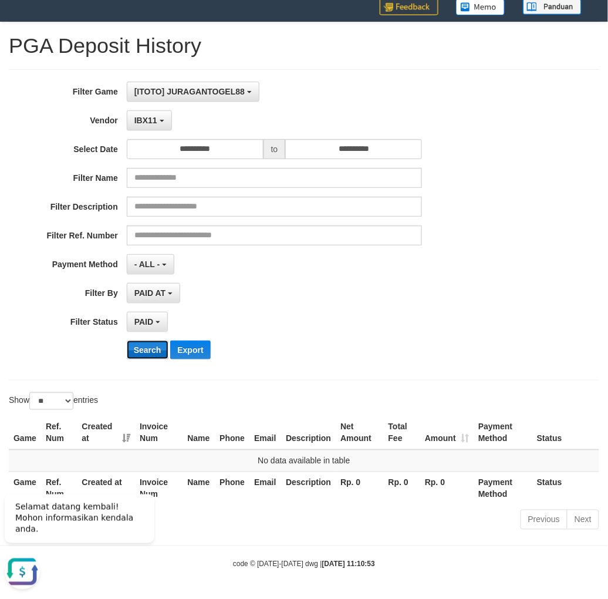
click at [159, 348] on button "Search" at bounding box center [148, 350] width 42 height 19
click at [144, 116] on span "IBX11" at bounding box center [145, 120] width 23 height 9
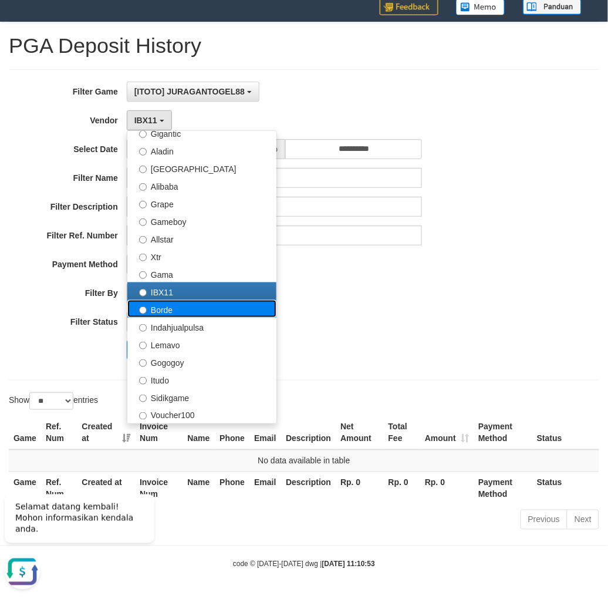
click at [160, 310] on label "Borde" at bounding box center [201, 309] width 149 height 18
select select "**********"
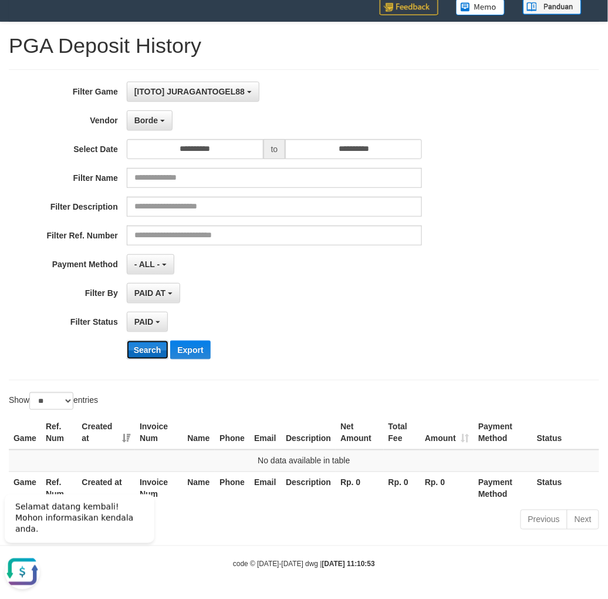
click at [157, 348] on button "Search" at bounding box center [148, 350] width 42 height 19
click at [161, 115] on button "Borde" at bounding box center [150, 120] width 46 height 20
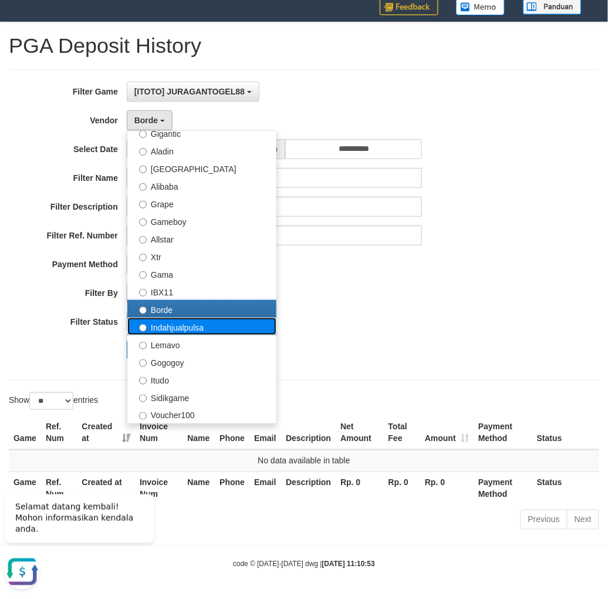
click at [155, 322] on label "Indahjualpulsa" at bounding box center [201, 327] width 149 height 18
select select "**********"
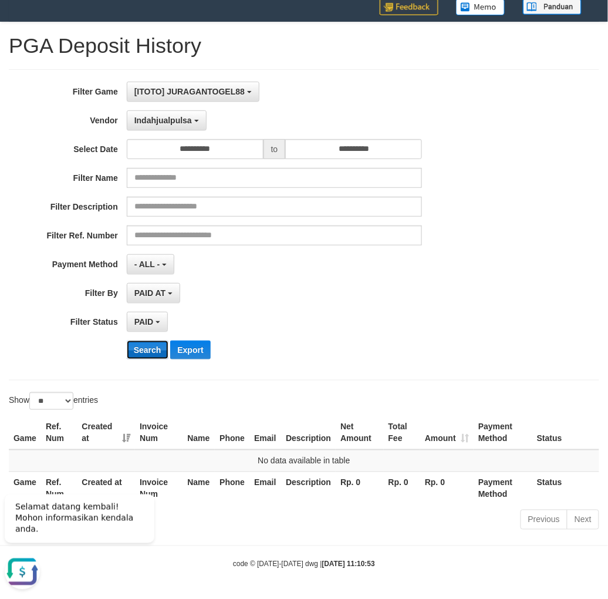
click at [135, 351] on button "Search" at bounding box center [148, 350] width 42 height 19
click at [174, 119] on span "Indahjualpulsa" at bounding box center [163, 120] width 58 height 9
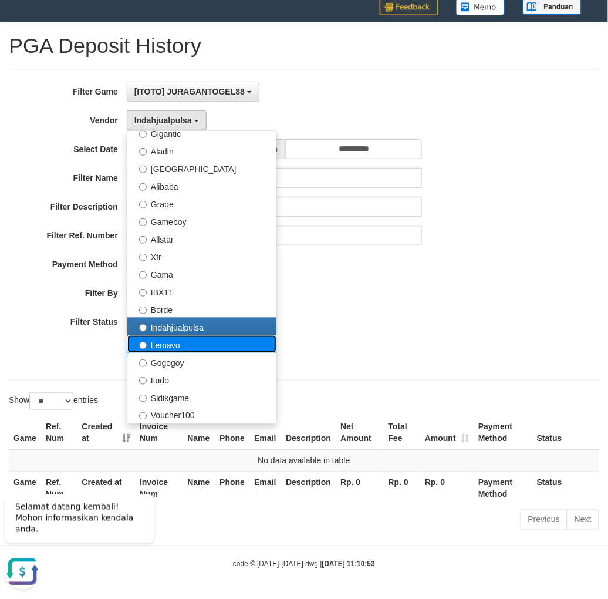
click at [169, 347] on label "Lemavo" at bounding box center [201, 344] width 149 height 18
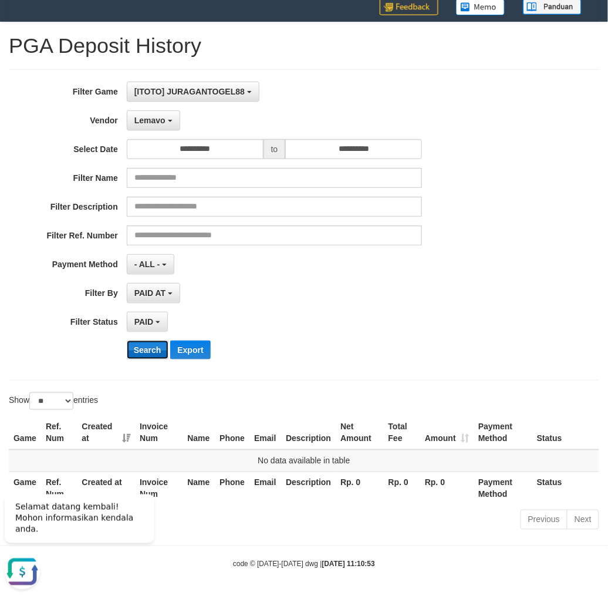
click at [150, 342] on button "Search" at bounding box center [148, 350] width 42 height 19
click at [164, 125] on button "Lemavo" at bounding box center [153, 120] width 53 height 20
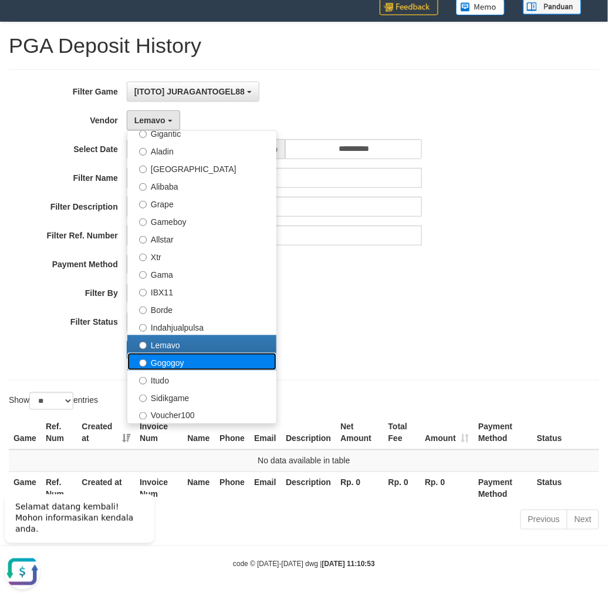
click at [163, 364] on label "Gogogoy" at bounding box center [201, 362] width 149 height 18
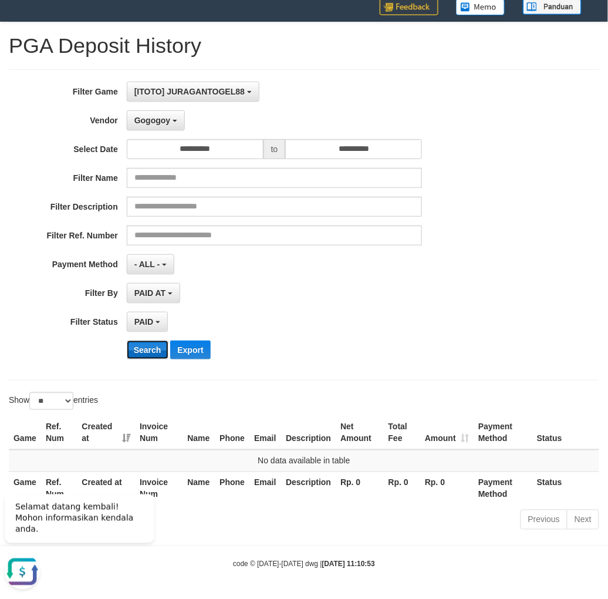
click at [149, 347] on button "Search" at bounding box center [148, 350] width 42 height 19
click at [174, 126] on button "Gogogoy" at bounding box center [156, 120] width 58 height 20
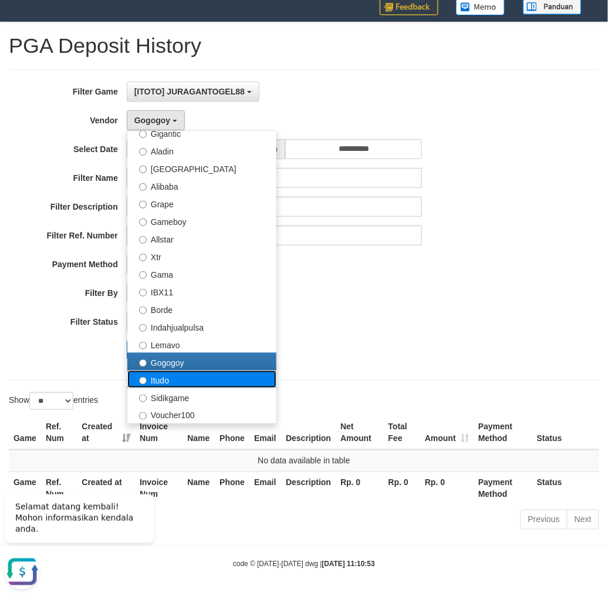
drag, startPoint x: 179, startPoint y: 383, endPoint x: 169, endPoint y: 354, distance: 31.0
click at [179, 382] on label "Itudo" at bounding box center [201, 380] width 149 height 18
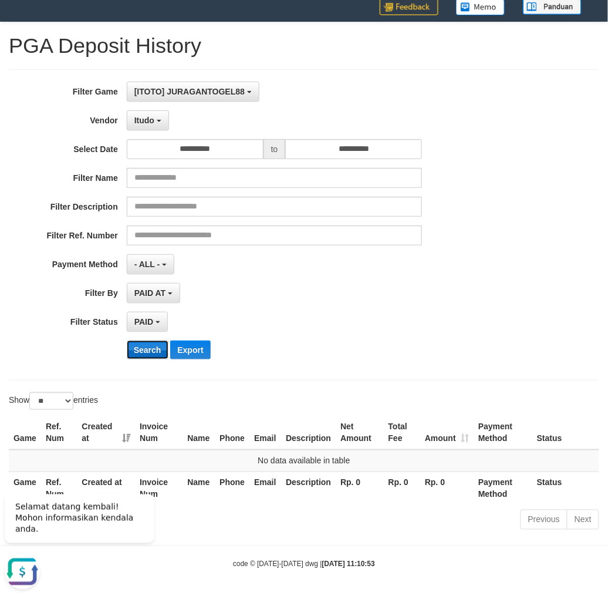
click at [162, 349] on button "Search" at bounding box center [148, 350] width 42 height 19
click at [148, 127] on button "Itudo" at bounding box center [148, 120] width 42 height 20
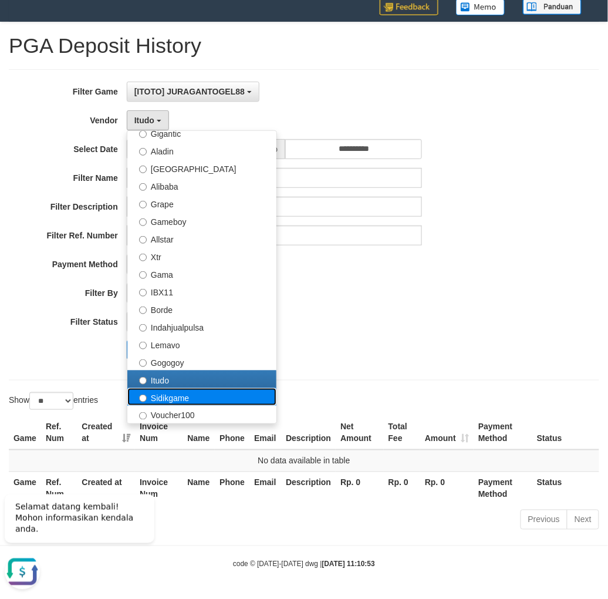
click at [159, 398] on label "Sidikgame" at bounding box center [201, 397] width 149 height 18
select select "**********"
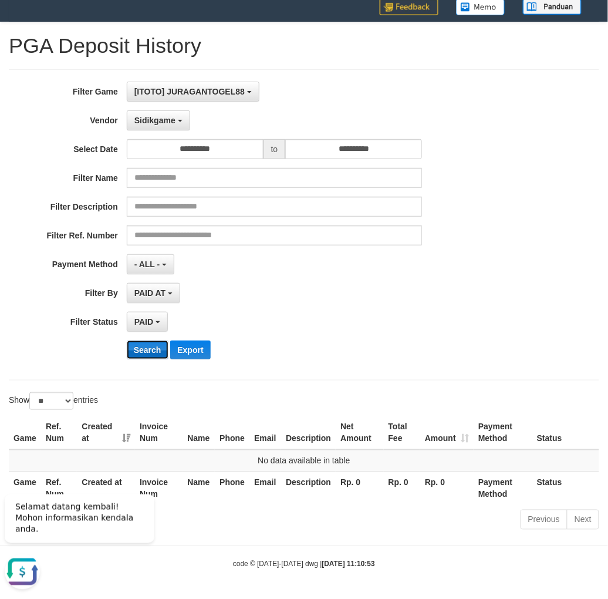
click at [145, 349] on button "Search" at bounding box center [148, 350] width 42 height 19
click at [168, 126] on button "Sidikgame" at bounding box center [158, 120] width 63 height 20
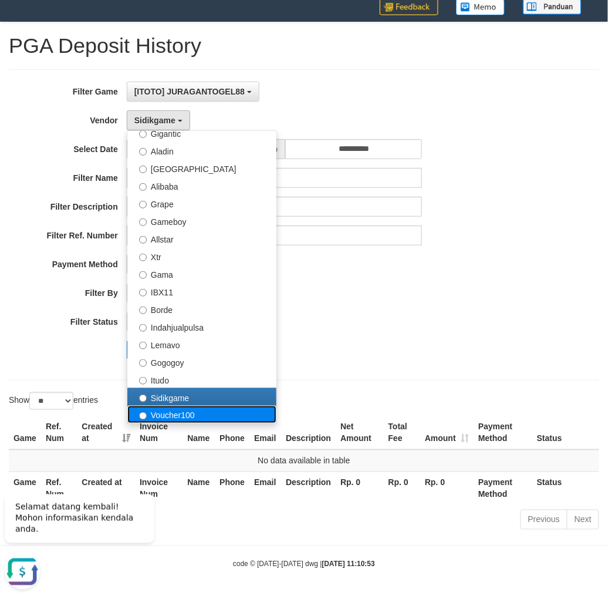
click at [154, 407] on label "Voucher100" at bounding box center [201, 415] width 149 height 18
select select "**********"
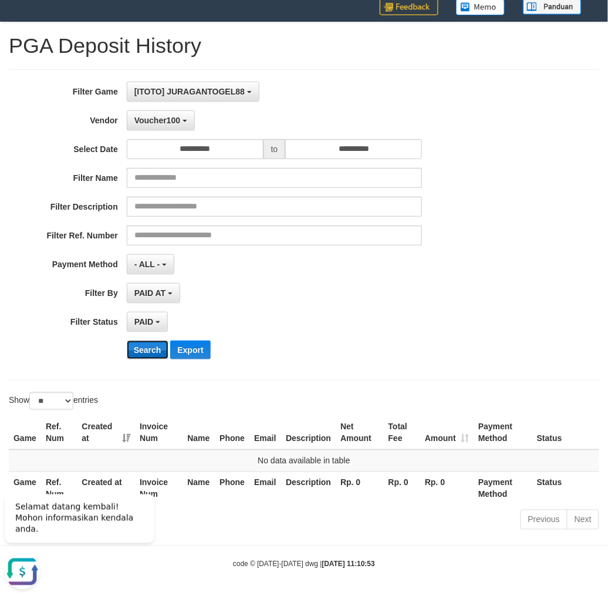
click at [144, 345] on button "Search" at bounding box center [148, 350] width 42 height 19
click at [174, 129] on button "Voucher100" at bounding box center [161, 120] width 68 height 20
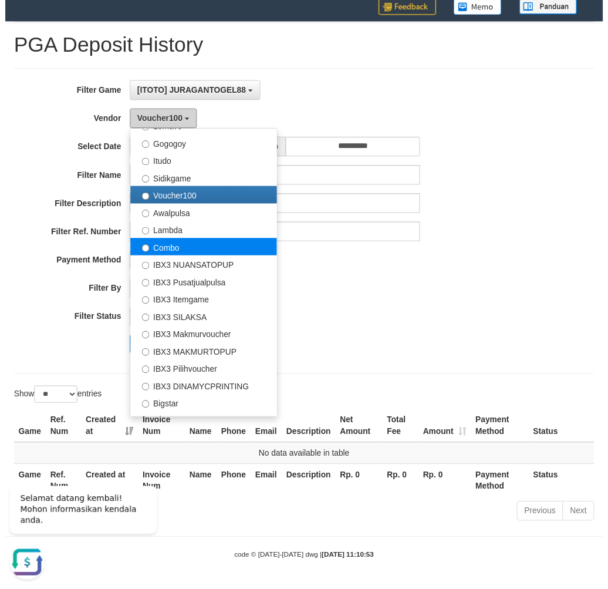
scroll to position [437, 0]
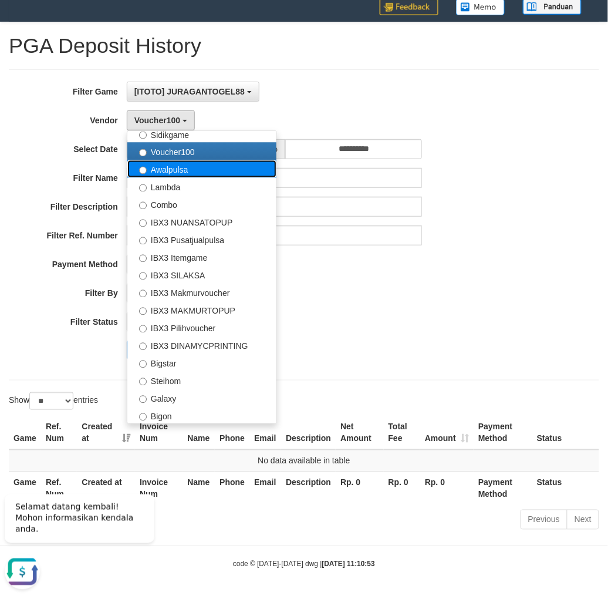
click at [197, 174] on label "Awalpulsa" at bounding box center [201, 169] width 149 height 18
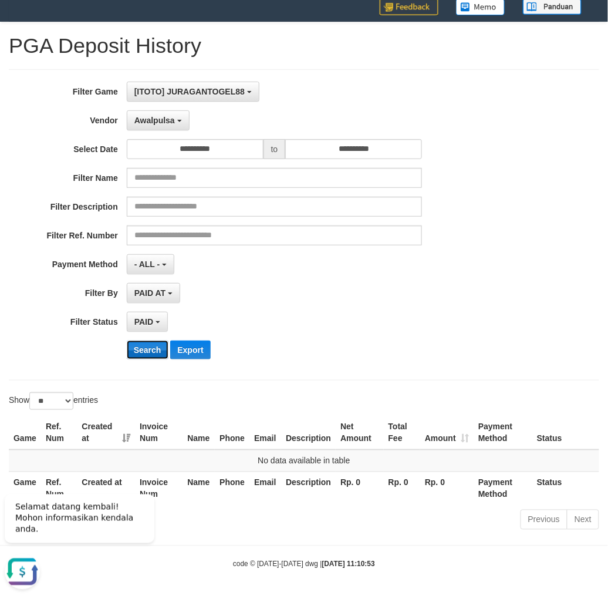
click at [150, 357] on button "Search" at bounding box center [148, 350] width 42 height 19
click at [150, 355] on button "Search" at bounding box center [148, 350] width 42 height 19
click at [180, 124] on button "Awalpulsa" at bounding box center [158, 120] width 63 height 20
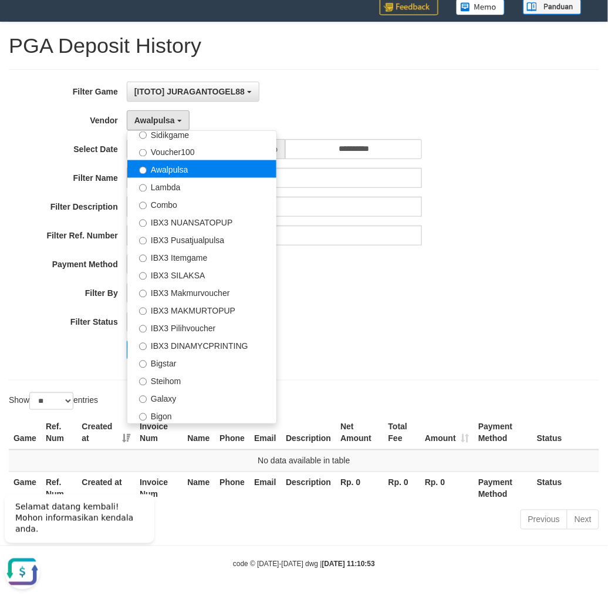
click at [186, 174] on label "Awalpulsa" at bounding box center [201, 169] width 149 height 18
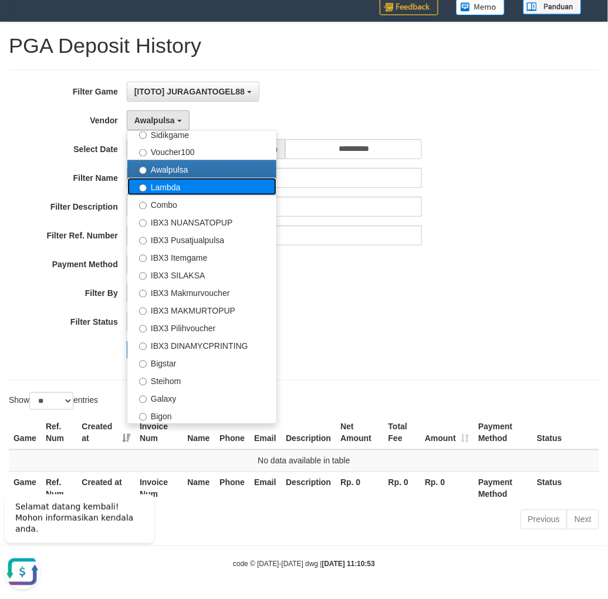
click at [187, 181] on label "Lambda" at bounding box center [201, 187] width 149 height 18
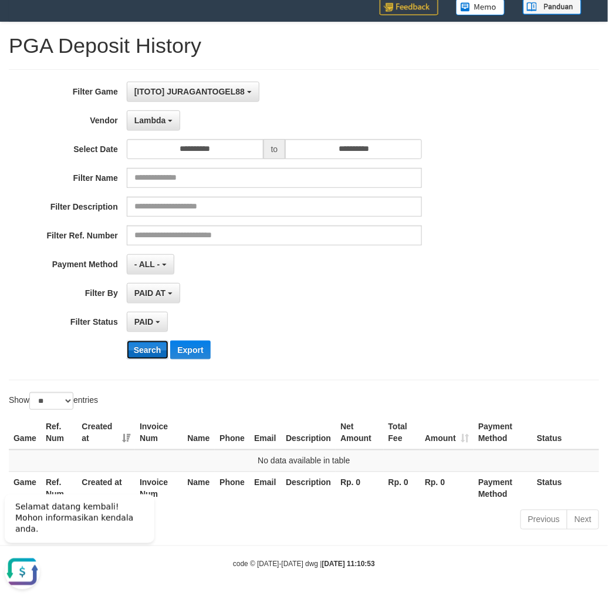
drag, startPoint x: 154, startPoint y: 354, endPoint x: 137, endPoint y: 179, distance: 175.3
click at [154, 348] on button "Search" at bounding box center [148, 350] width 42 height 19
click at [155, 122] on span "Lambda" at bounding box center [150, 120] width 32 height 9
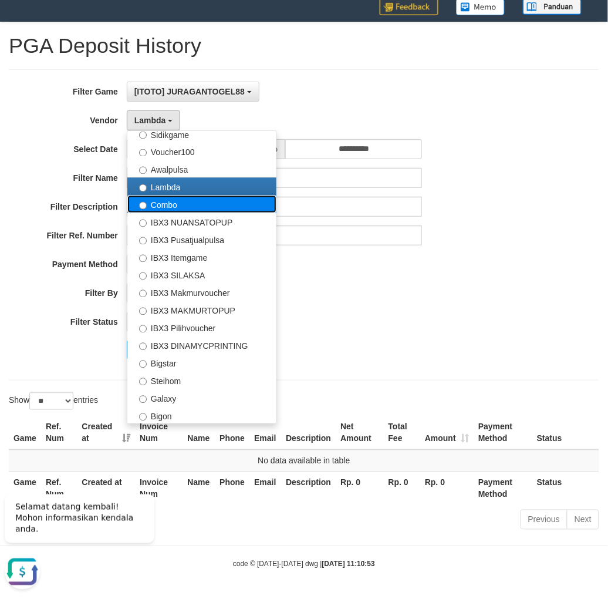
click at [173, 202] on label "Combo" at bounding box center [201, 205] width 149 height 18
select select "**********"
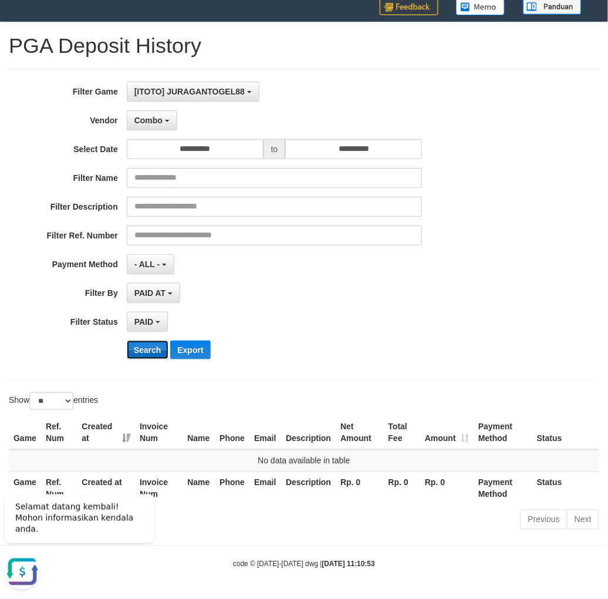
click at [152, 341] on button "Search" at bounding box center [148, 350] width 42 height 19
click at [167, 117] on button "Combo" at bounding box center [152, 120] width 51 height 20
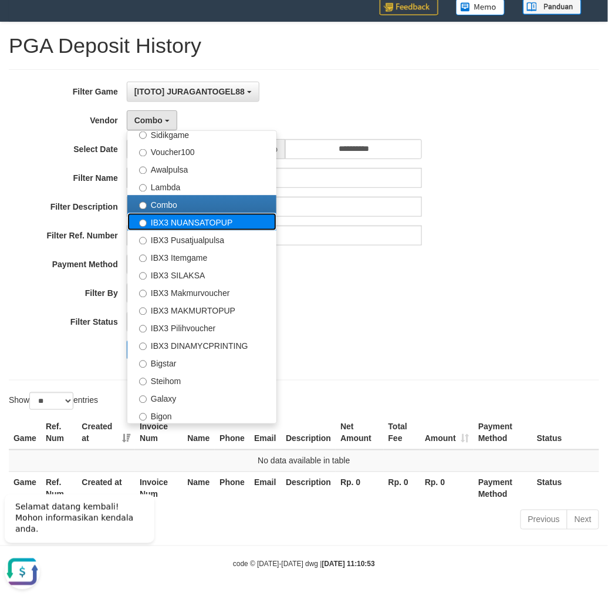
click at [160, 213] on label "IBX3 NUANSATOPUP" at bounding box center [201, 222] width 149 height 18
select select "**********"
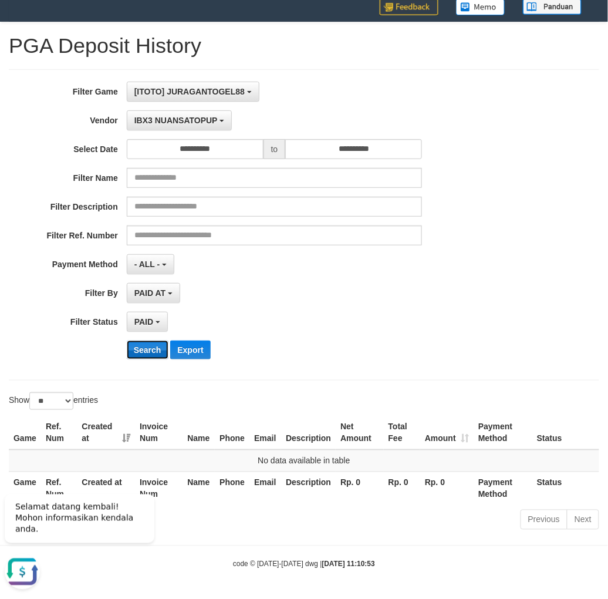
click at [147, 344] on button "Search" at bounding box center [148, 350] width 42 height 19
click at [173, 112] on button "IBX3 NUANSATOPUP" at bounding box center [179, 120] width 105 height 20
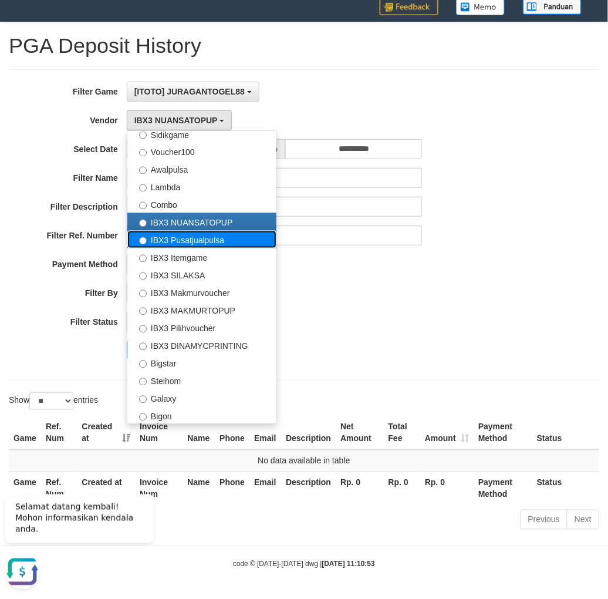
click at [196, 238] on label "IBX3 Pusatjualpulsa" at bounding box center [201, 240] width 149 height 18
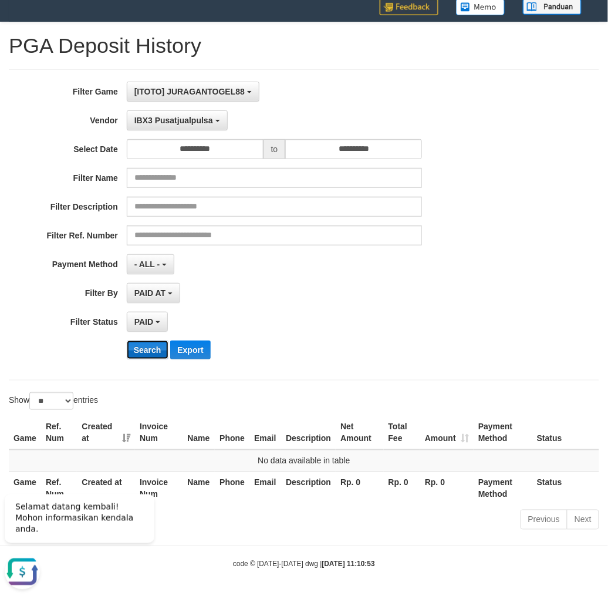
drag, startPoint x: 160, startPoint y: 348, endPoint x: 161, endPoint y: 215, distance: 132.7
click at [160, 345] on button "Search" at bounding box center [148, 350] width 42 height 19
click at [169, 116] on span "IBX3 Pusatjualpulsa" at bounding box center [173, 120] width 79 height 9
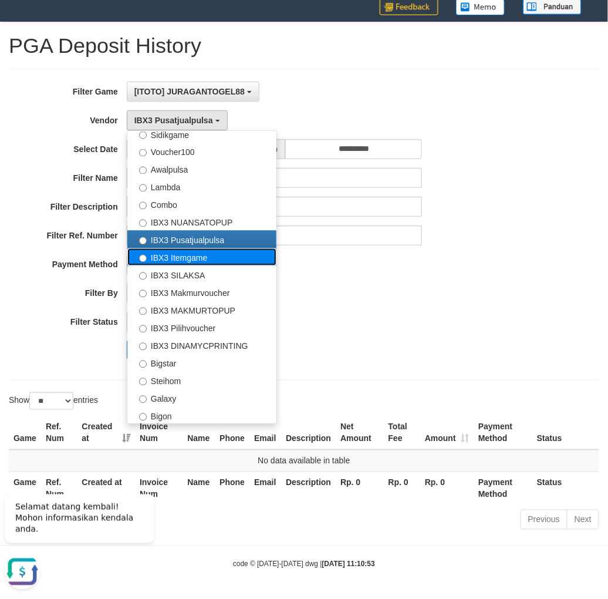
click at [175, 253] on label "IBX3 Itemgame" at bounding box center [201, 257] width 149 height 18
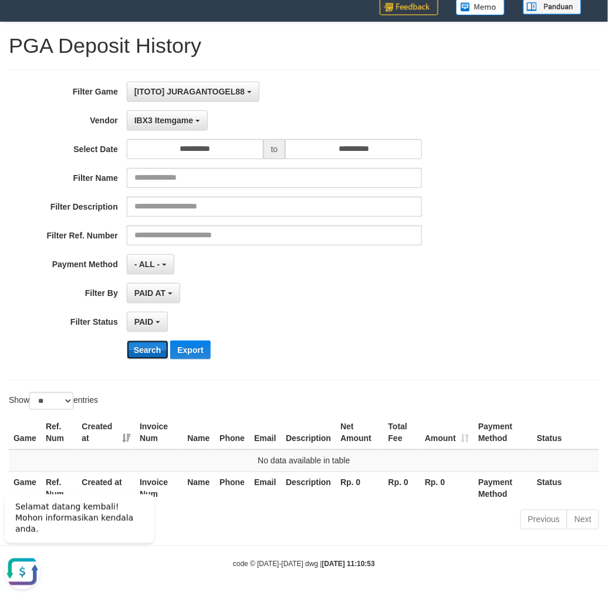
click at [136, 347] on button "Search" at bounding box center [148, 350] width 42 height 19
click at [175, 116] on span "IBX3 Itemgame" at bounding box center [163, 120] width 59 height 9
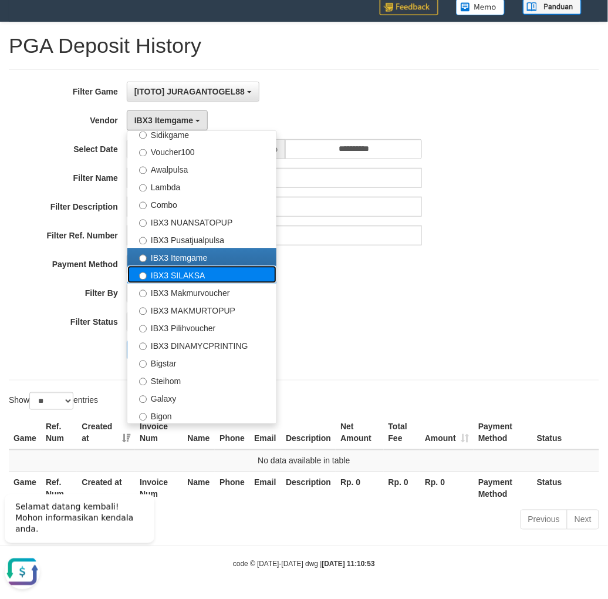
click at [191, 277] on label "IBX3 SILAKSA" at bounding box center [201, 275] width 149 height 18
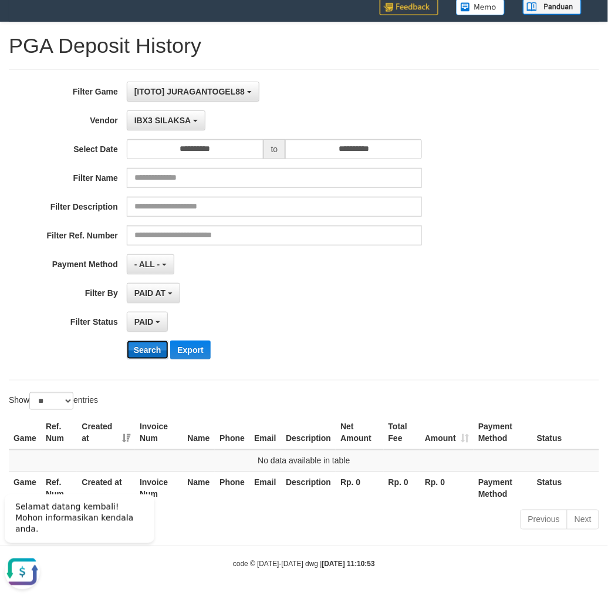
click at [156, 351] on button "Search" at bounding box center [148, 350] width 42 height 19
click at [183, 127] on button "IBX3 SILAKSA" at bounding box center [166, 120] width 79 height 20
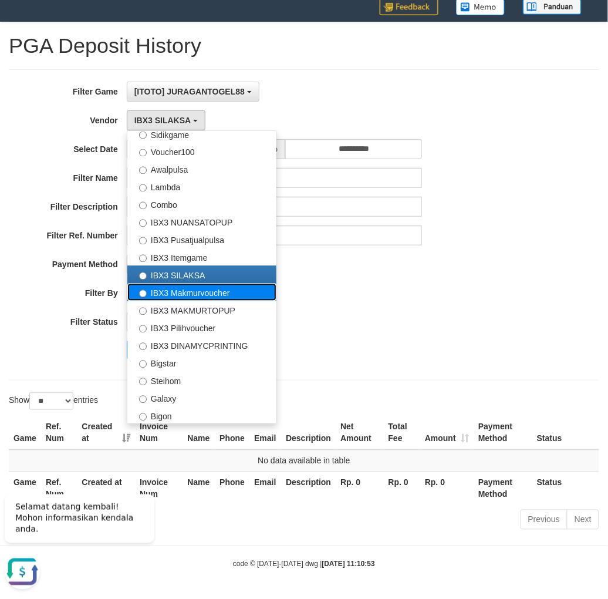
click at [188, 295] on label "IBX3 Makmurvoucher" at bounding box center [201, 293] width 149 height 18
select select "**********"
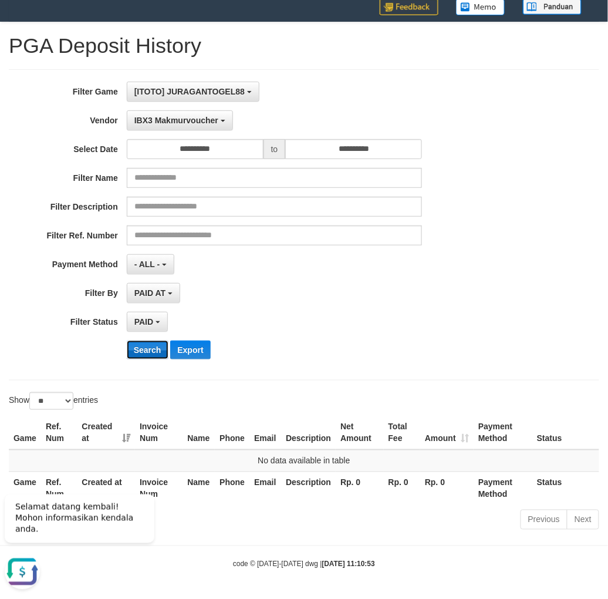
click at [151, 348] on button "Search" at bounding box center [148, 350] width 42 height 19
click at [194, 127] on button "IBX3 Makmurvoucher" at bounding box center [180, 120] width 106 height 20
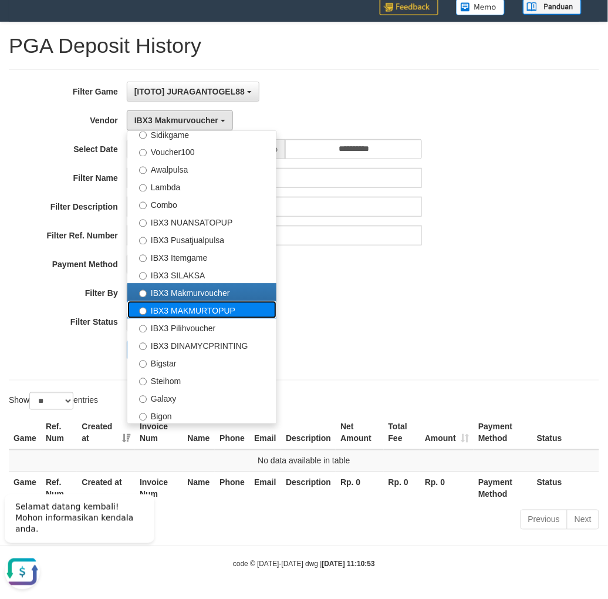
click at [179, 312] on label "IBX3 MAKMURTOPUP" at bounding box center [201, 310] width 149 height 18
select select "**********"
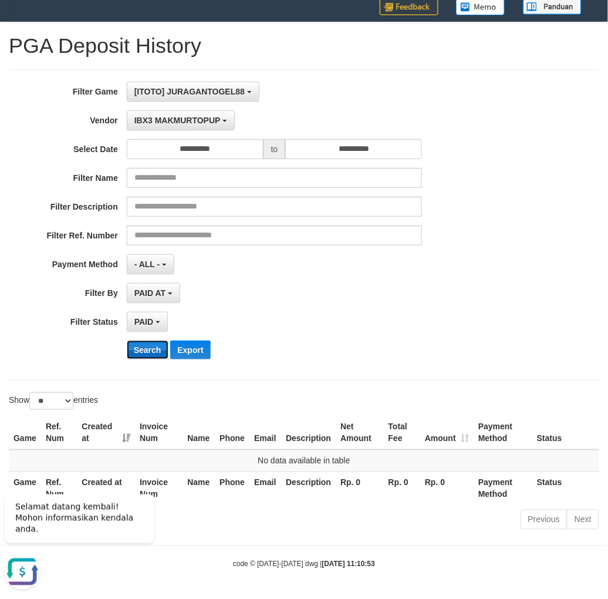
drag, startPoint x: 152, startPoint y: 348, endPoint x: 196, endPoint y: 161, distance: 192.0
click at [152, 347] on button "Search" at bounding box center [148, 350] width 42 height 19
click at [194, 126] on button "IBX3 MAKMURTOPUP" at bounding box center [181, 120] width 108 height 20
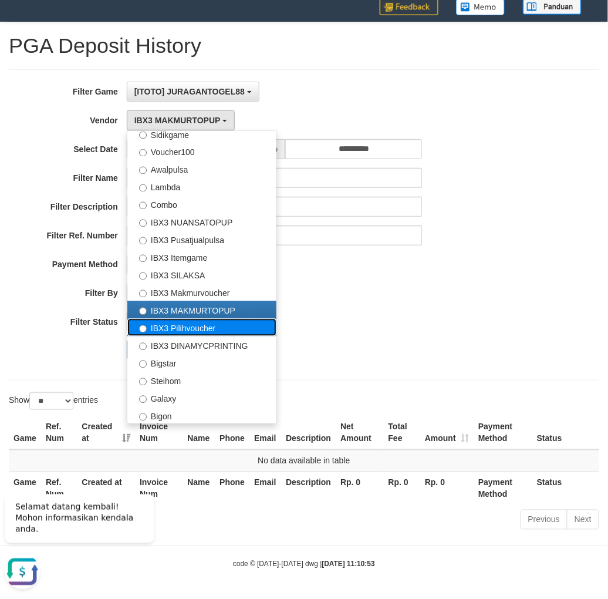
click at [190, 329] on label "IBX3 Pilihvoucher" at bounding box center [201, 328] width 149 height 18
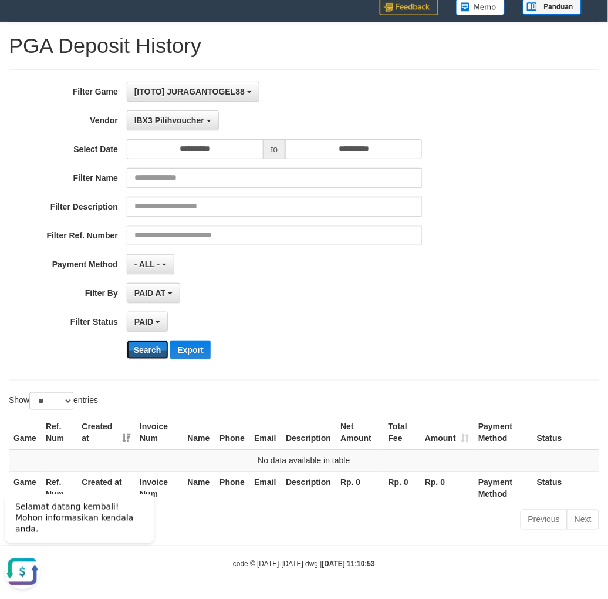
drag, startPoint x: 152, startPoint y: 348, endPoint x: 180, endPoint y: 227, distance: 124.4
click at [154, 341] on button "Search" at bounding box center [148, 350] width 42 height 19
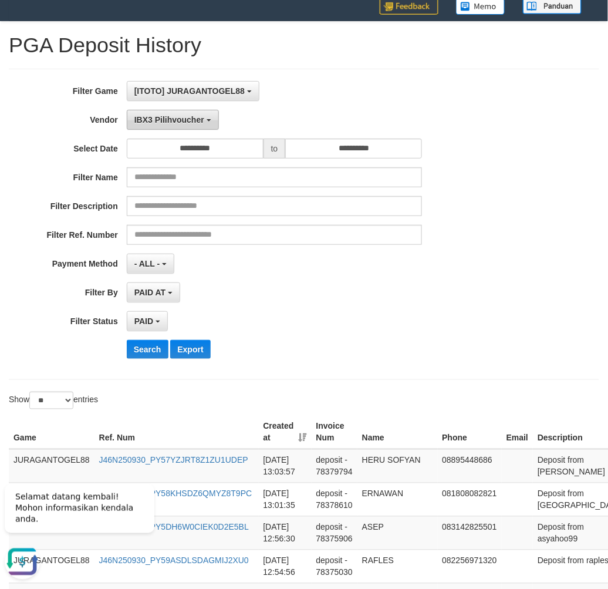
click at [185, 128] on button "IBX3 Pilihvoucher" at bounding box center [173, 120] width 92 height 20
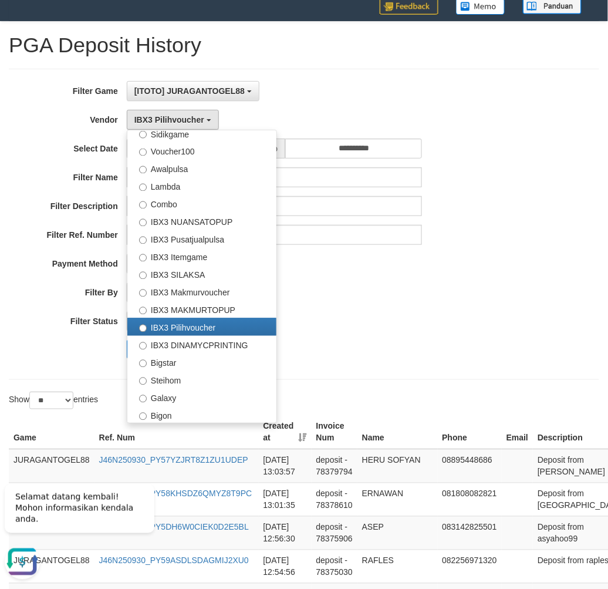
click at [345, 305] on div "**********" at bounding box center [253, 224] width 507 height 287
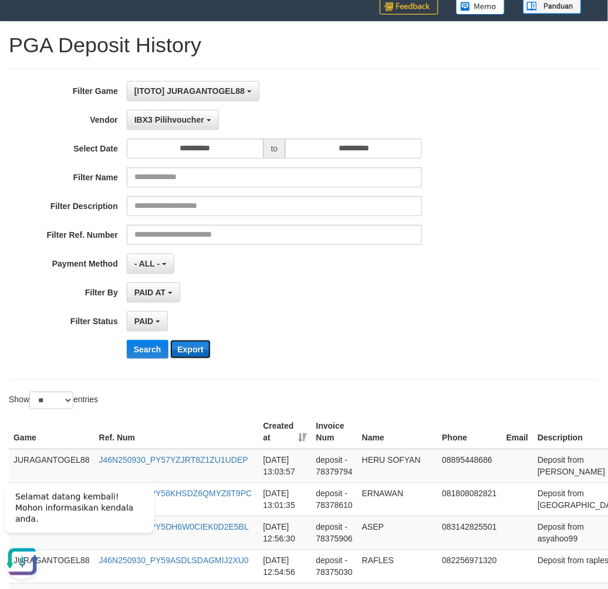
click at [200, 350] on button "Export" at bounding box center [190, 349] width 40 height 19
click at [386, 359] on div "**********" at bounding box center [253, 224] width 507 height 287
click at [201, 126] on button "IBX3 Pilihvoucher" at bounding box center [173, 120] width 92 height 20
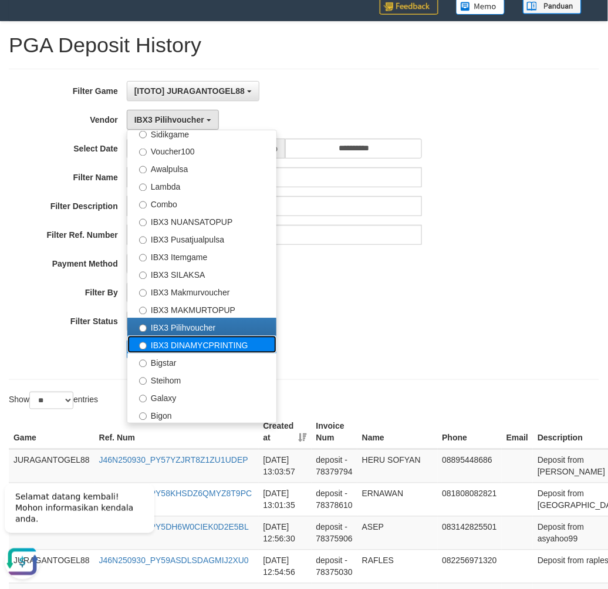
click at [217, 347] on label "IBX3 DINAMYCPRINTING" at bounding box center [201, 345] width 149 height 18
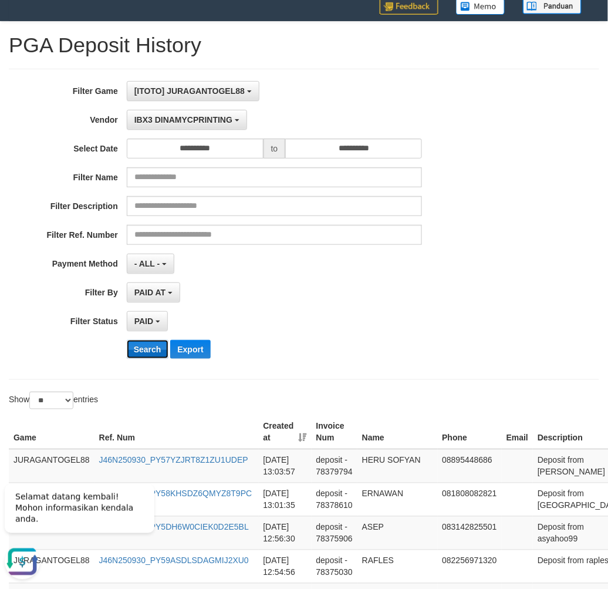
click at [143, 342] on button "Search" at bounding box center [148, 349] width 42 height 19
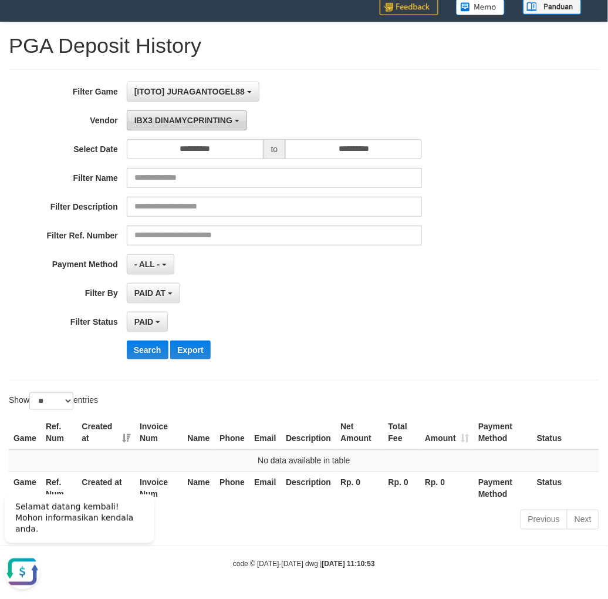
click at [215, 118] on span "IBX3 DINAMYCPRINTING" at bounding box center [183, 120] width 98 height 9
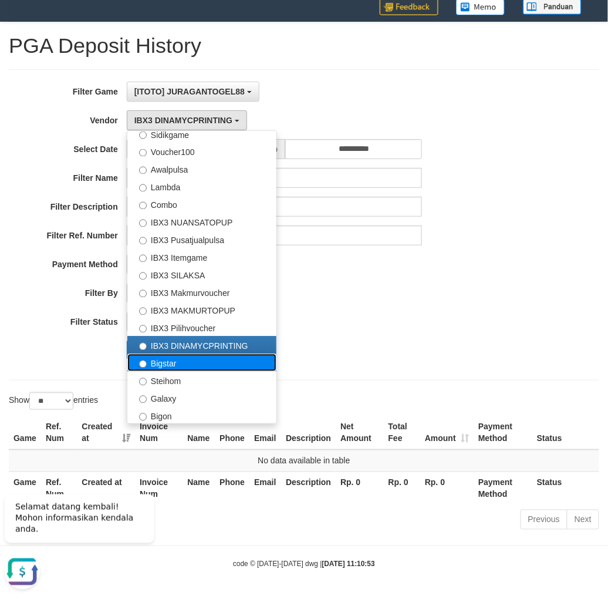
click at [193, 363] on label "Bigstar" at bounding box center [201, 363] width 149 height 18
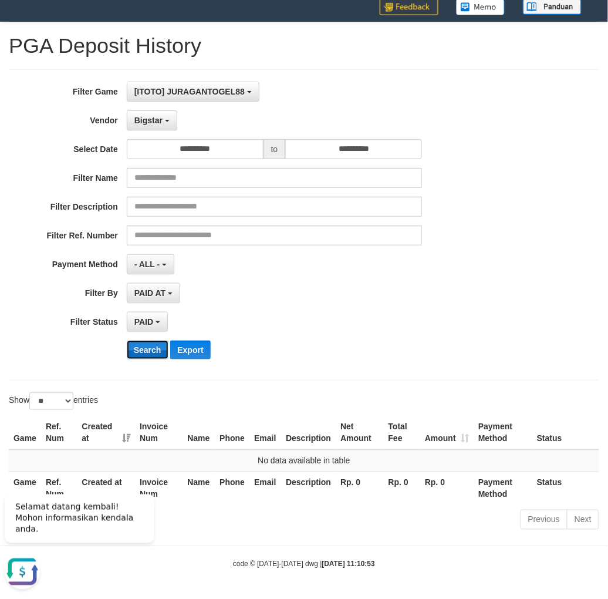
click at [144, 348] on button "Search" at bounding box center [148, 350] width 42 height 19
click at [160, 117] on span "Bigstar" at bounding box center [148, 120] width 28 height 9
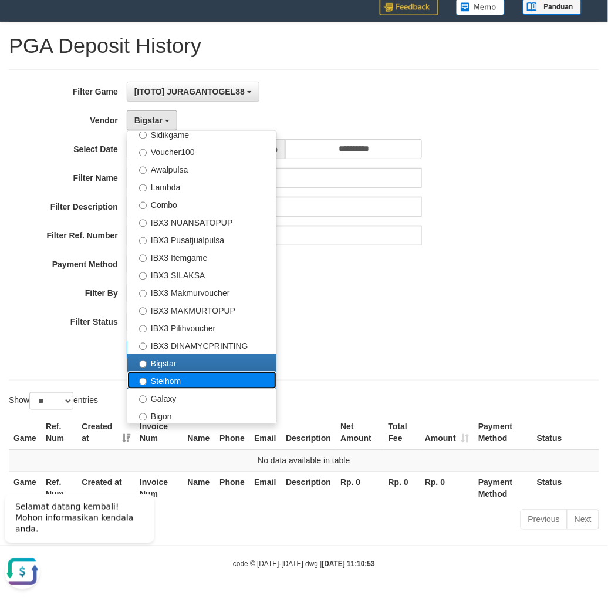
click at [191, 385] on label "Steihom" at bounding box center [201, 381] width 149 height 18
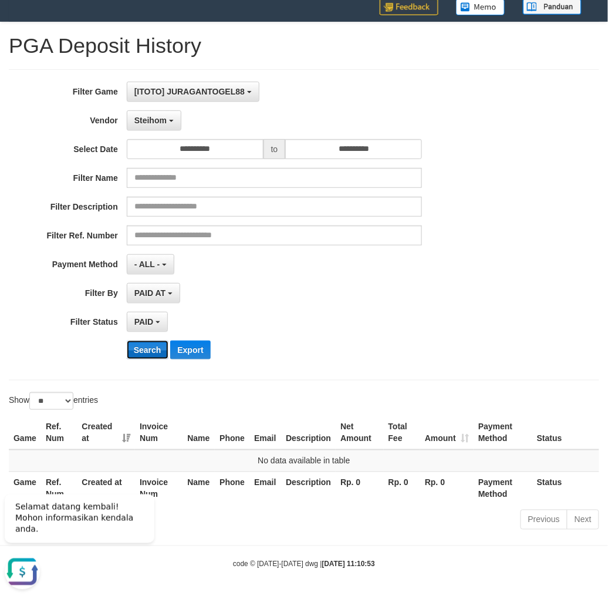
click at [159, 352] on button "Search" at bounding box center [148, 350] width 42 height 19
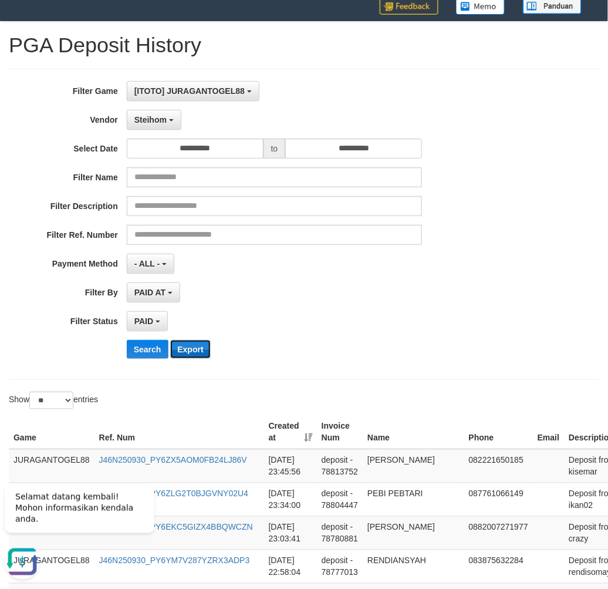
click at [206, 350] on button "Export" at bounding box center [190, 349] width 40 height 19
click at [167, 125] on button "Steihom" at bounding box center [154, 120] width 55 height 20
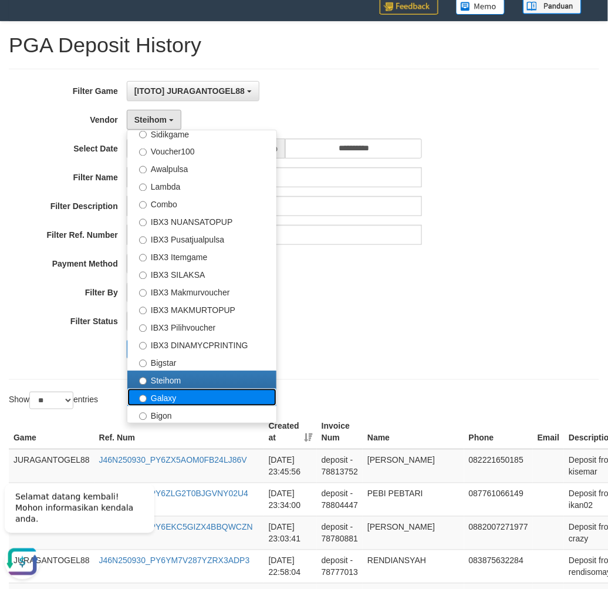
click at [190, 399] on label "Galaxy" at bounding box center [201, 398] width 149 height 18
select select "**********"
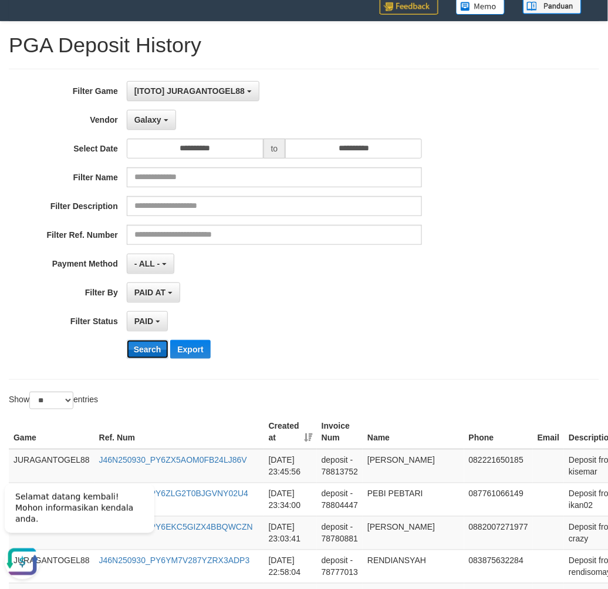
click at [155, 344] on button "Search" at bounding box center [148, 349] width 42 height 19
click at [156, 119] on span "Galaxy" at bounding box center [147, 119] width 27 height 9
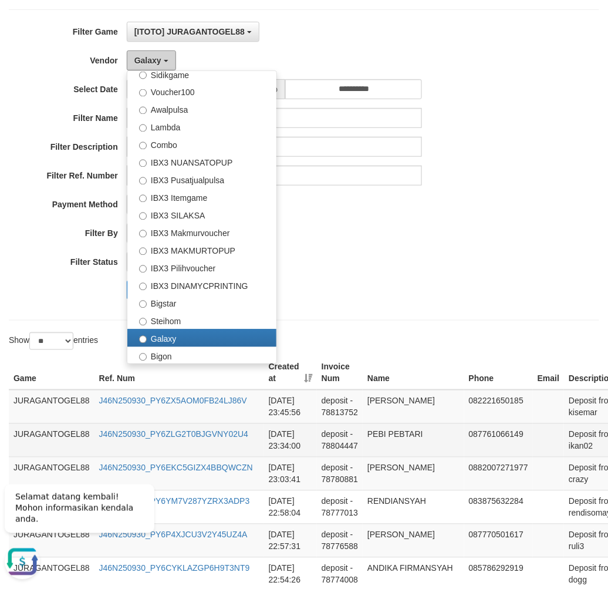
scroll to position [147, 0]
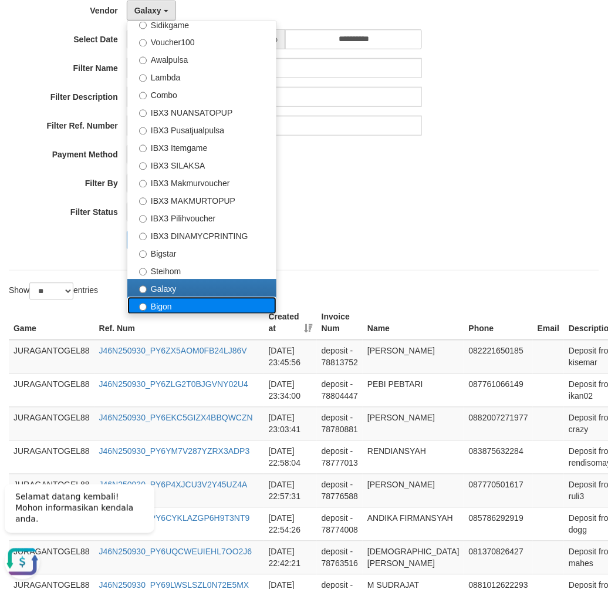
click at [165, 297] on label "Bigon" at bounding box center [201, 306] width 149 height 18
select select "**********"
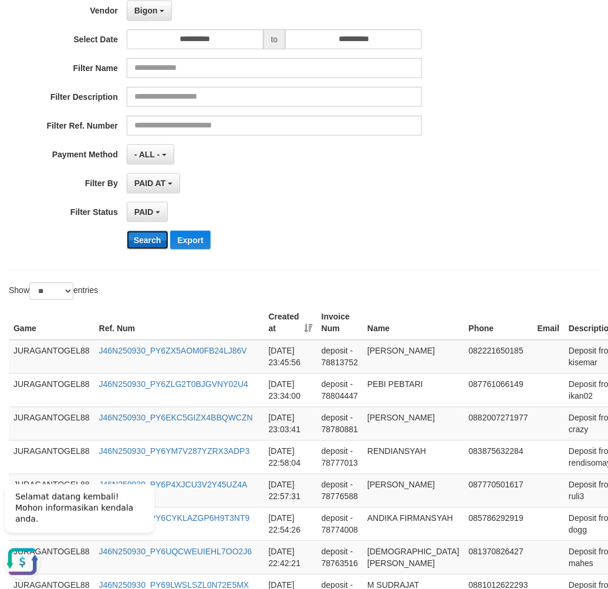
click at [150, 242] on button "Search" at bounding box center [148, 240] width 42 height 19
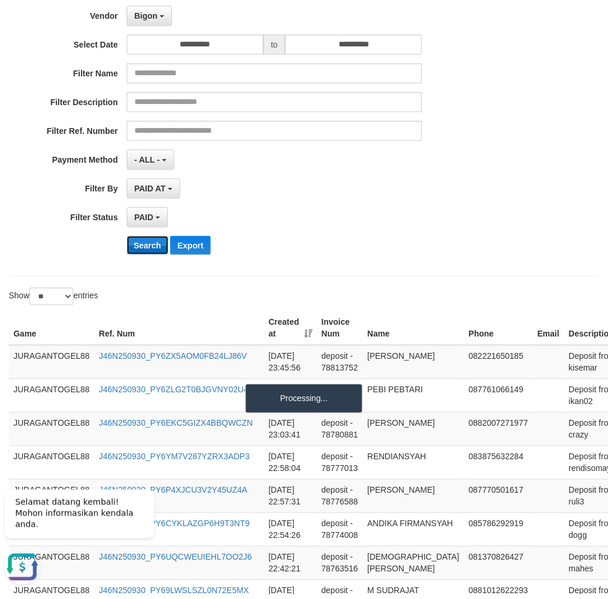
scroll to position [38, 0]
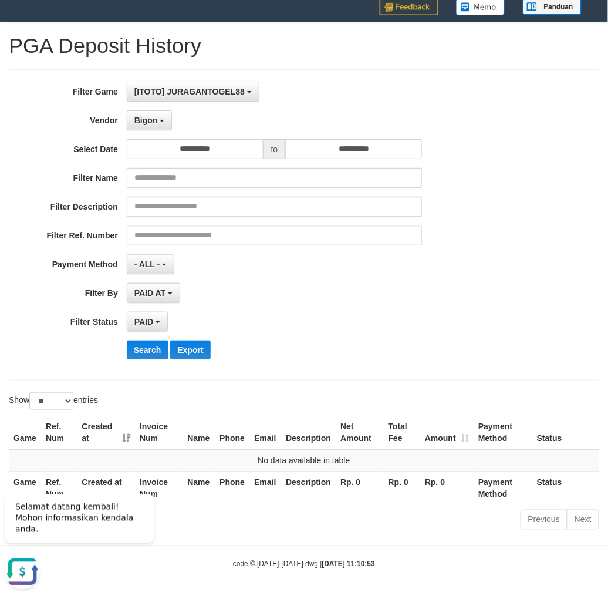
click at [355, 270] on div "- ALL - SELECT ALL - ALL - SELECT PAYMENT METHOD Mandiri BNI OVO CIMB BRI MAYBA…" at bounding box center [275, 264] width 296 height 20
